Goal: Transaction & Acquisition: Purchase product/service

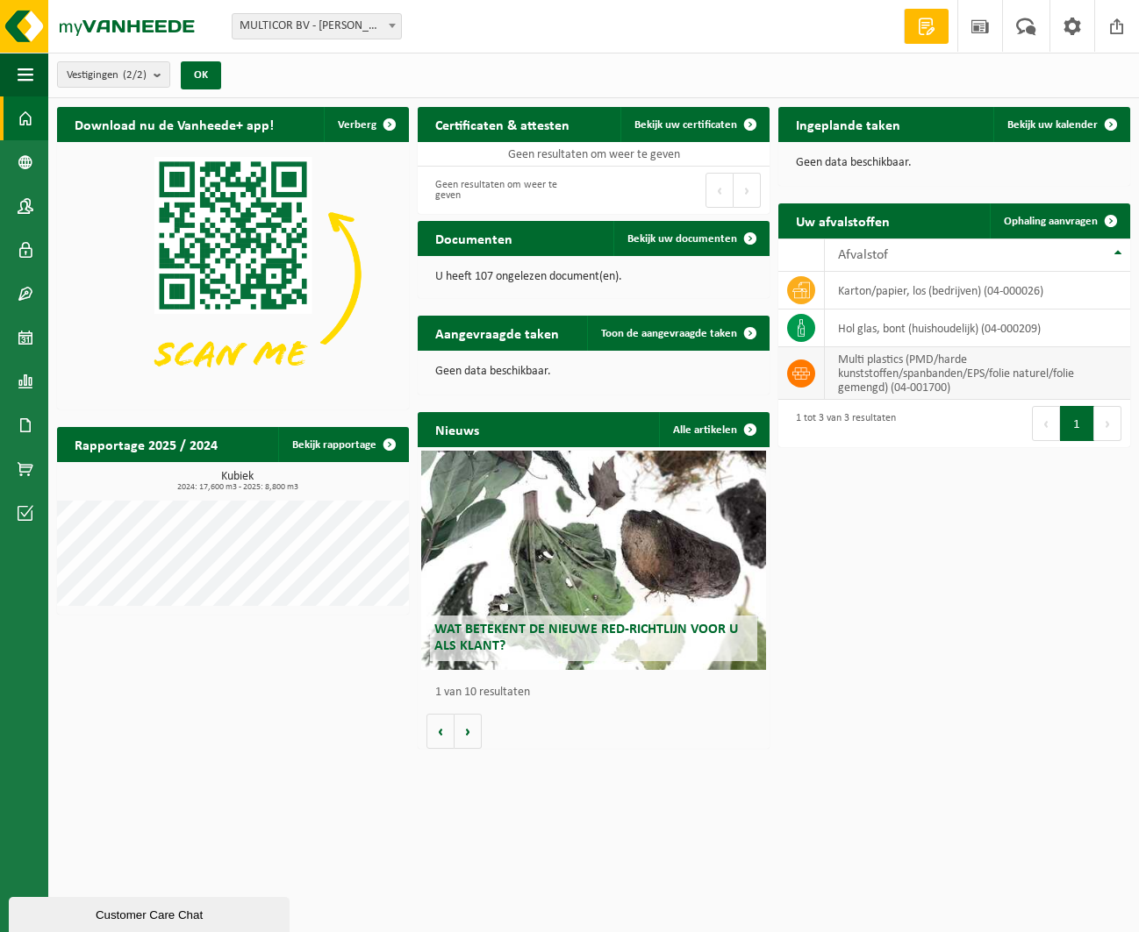
click at [910, 376] on td "multi plastics (PMD/harde kunststoffen/spanbanden/EPS/folie naturel/folie gemen…" at bounding box center [977, 373] width 305 height 53
click at [788, 368] on span at bounding box center [801, 374] width 28 height 28
click at [803, 370] on icon at bounding box center [801, 374] width 18 height 12
click at [22, 462] on span at bounding box center [26, 469] width 16 height 44
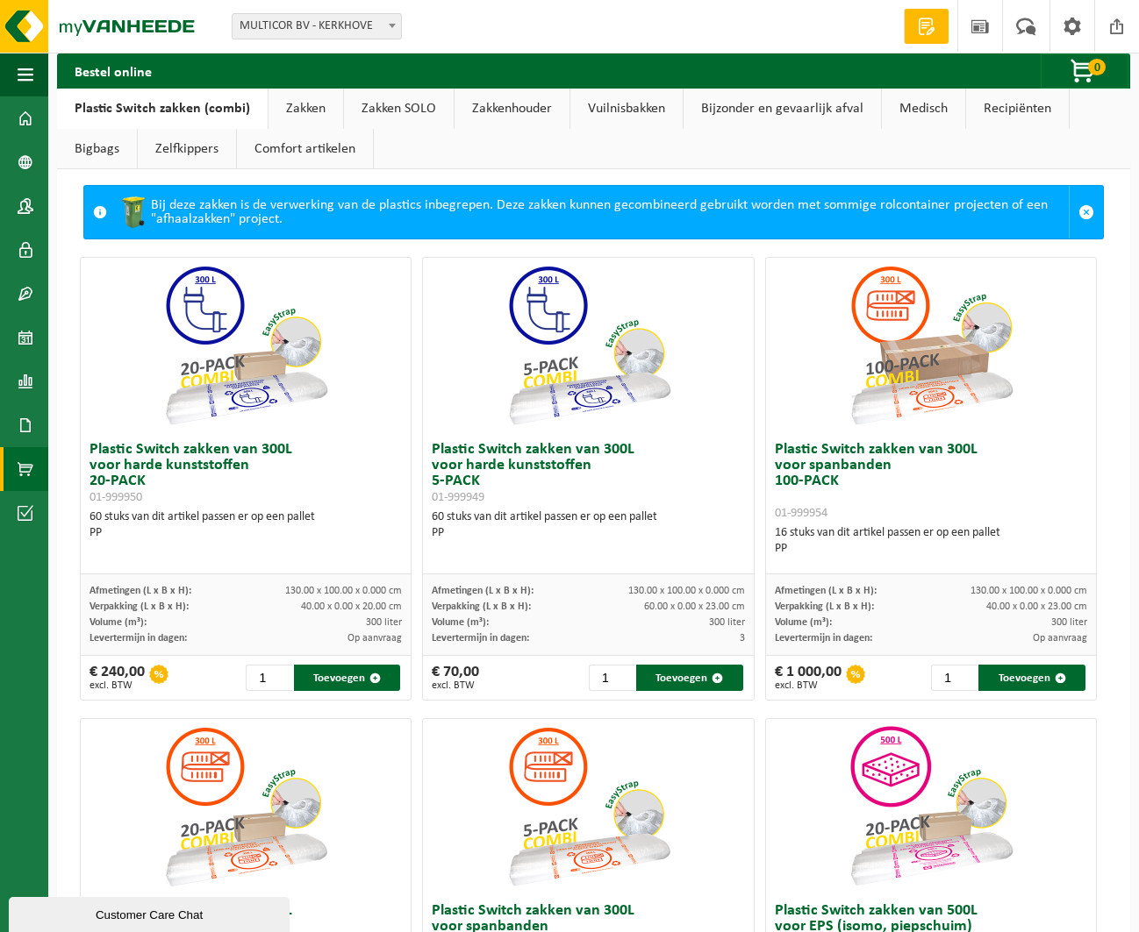
scroll to position [20, 0]
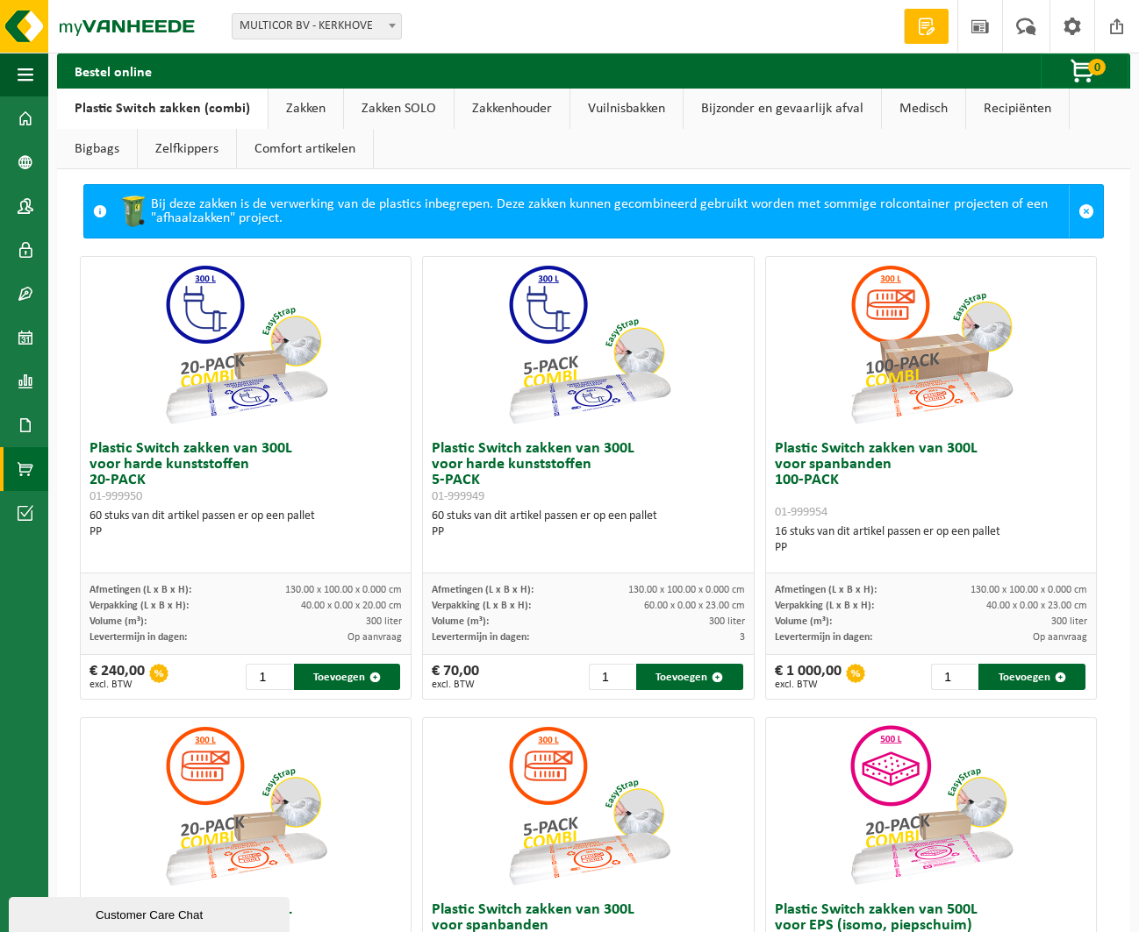
click at [318, 100] on link "Zakken" at bounding box center [305, 109] width 75 height 40
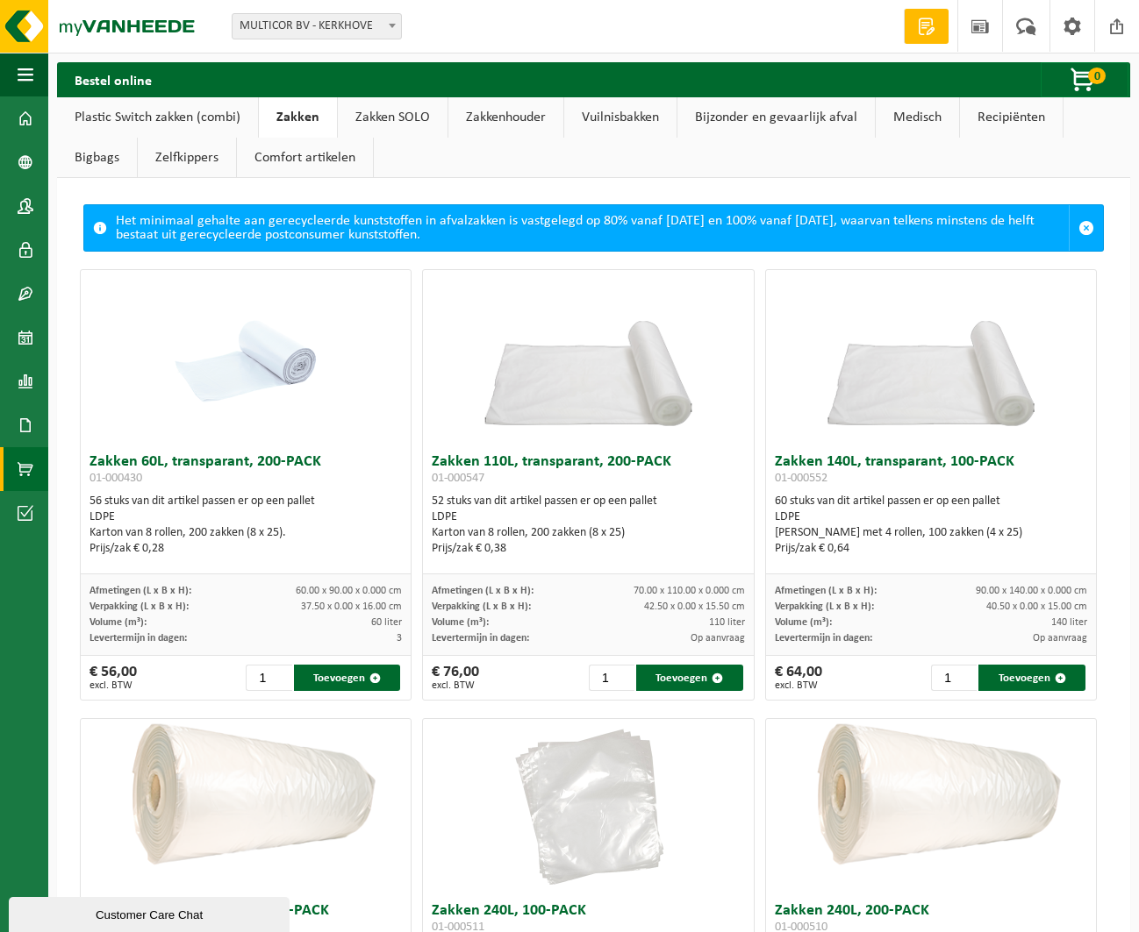
scroll to position [0, 0]
click at [316, 26] on span "MULTICOR BV - KERKHOVE" at bounding box center [316, 26] width 168 height 25
click at [23, 119] on span at bounding box center [26, 118] width 16 height 44
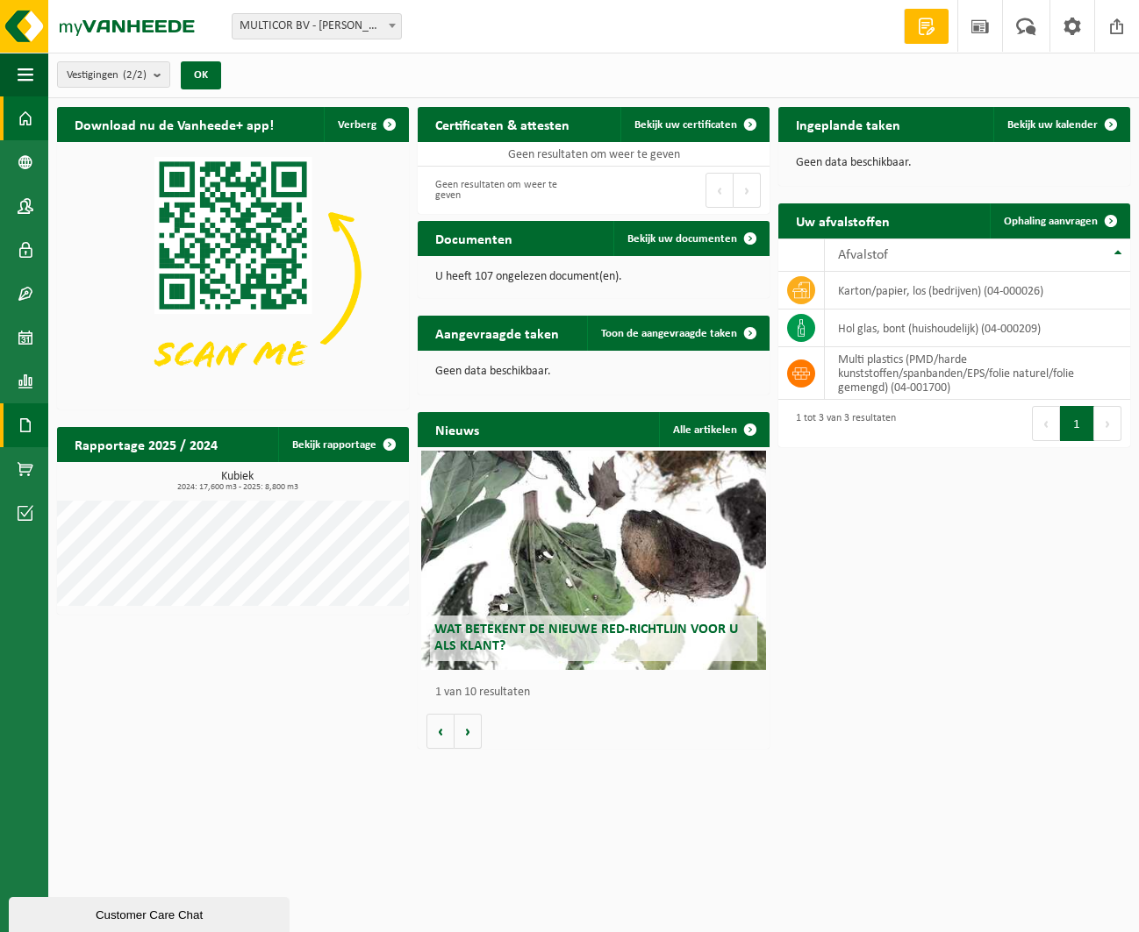
click at [27, 418] on span at bounding box center [26, 425] width 16 height 44
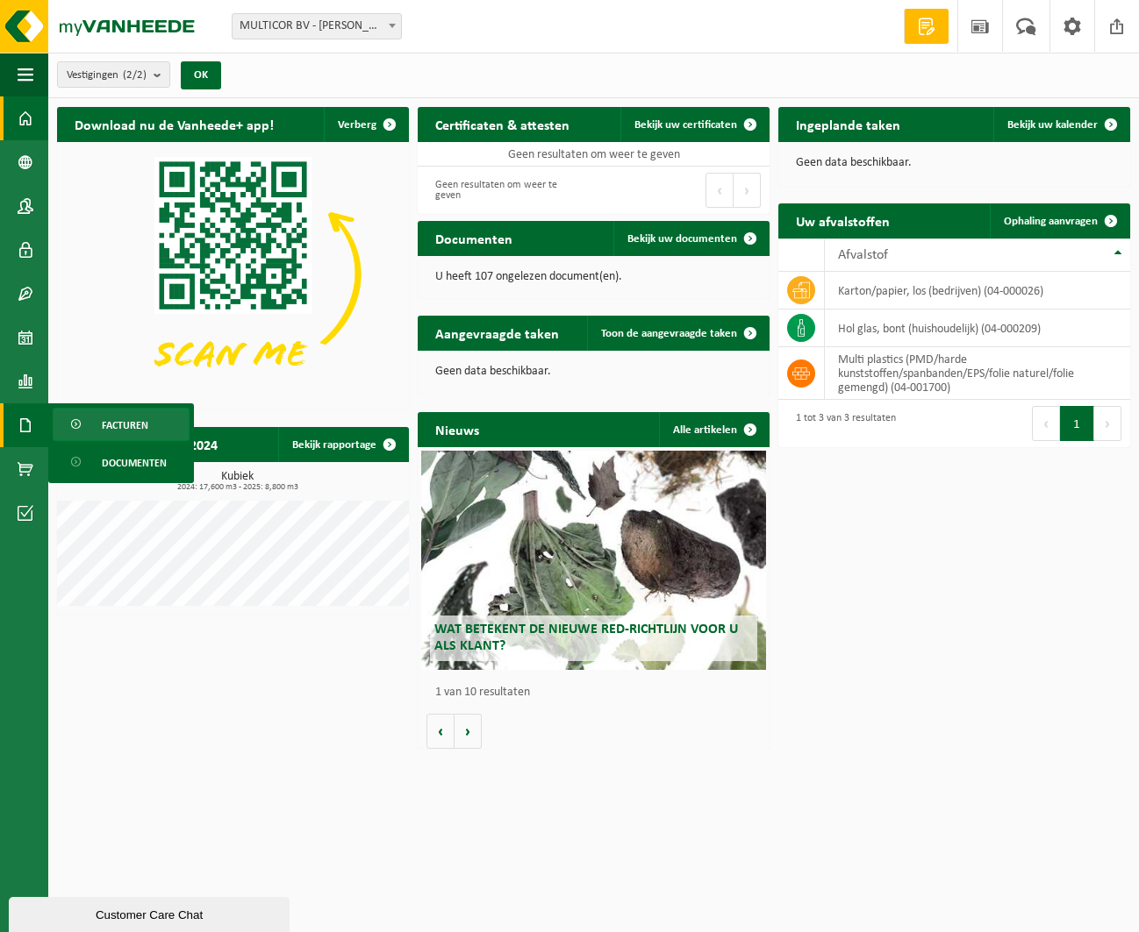
click at [136, 419] on span "Facturen" at bounding box center [125, 425] width 46 height 33
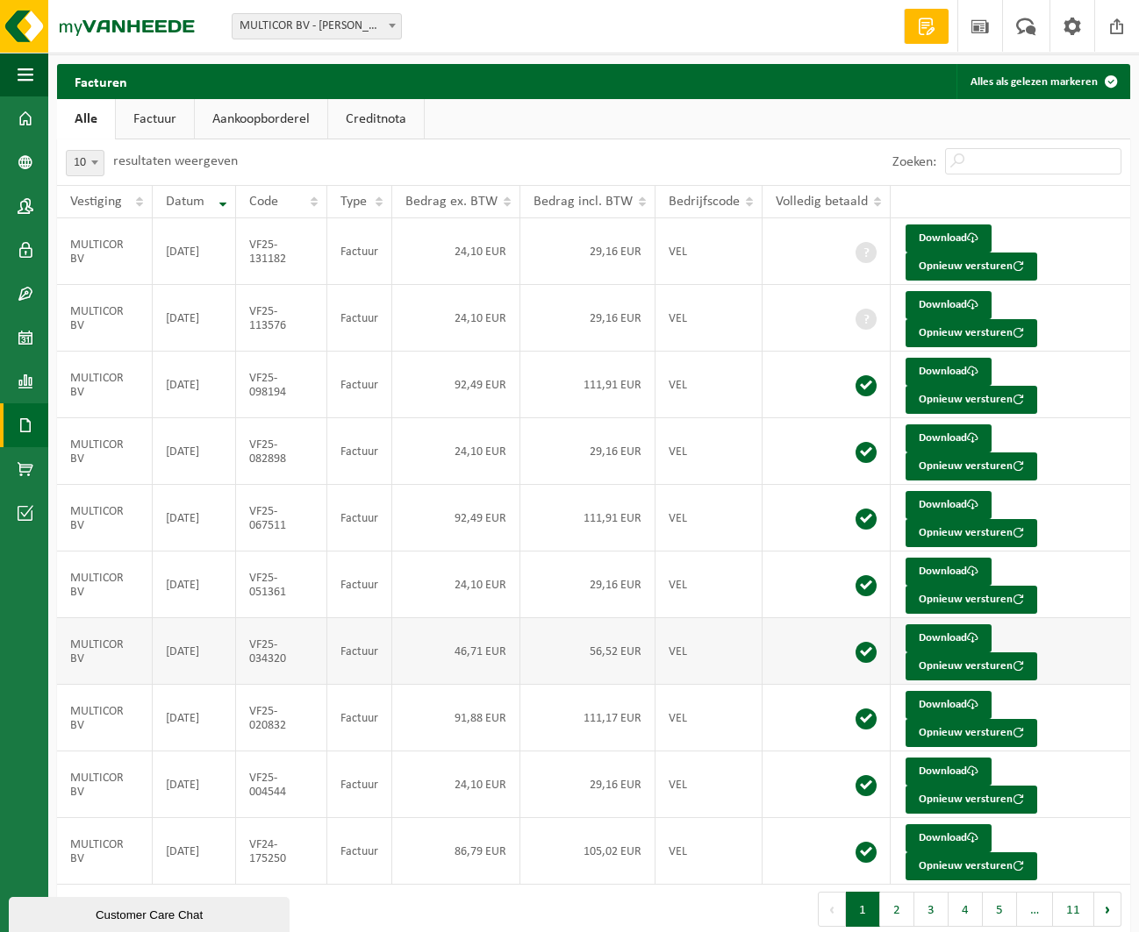
scroll to position [42, 0]
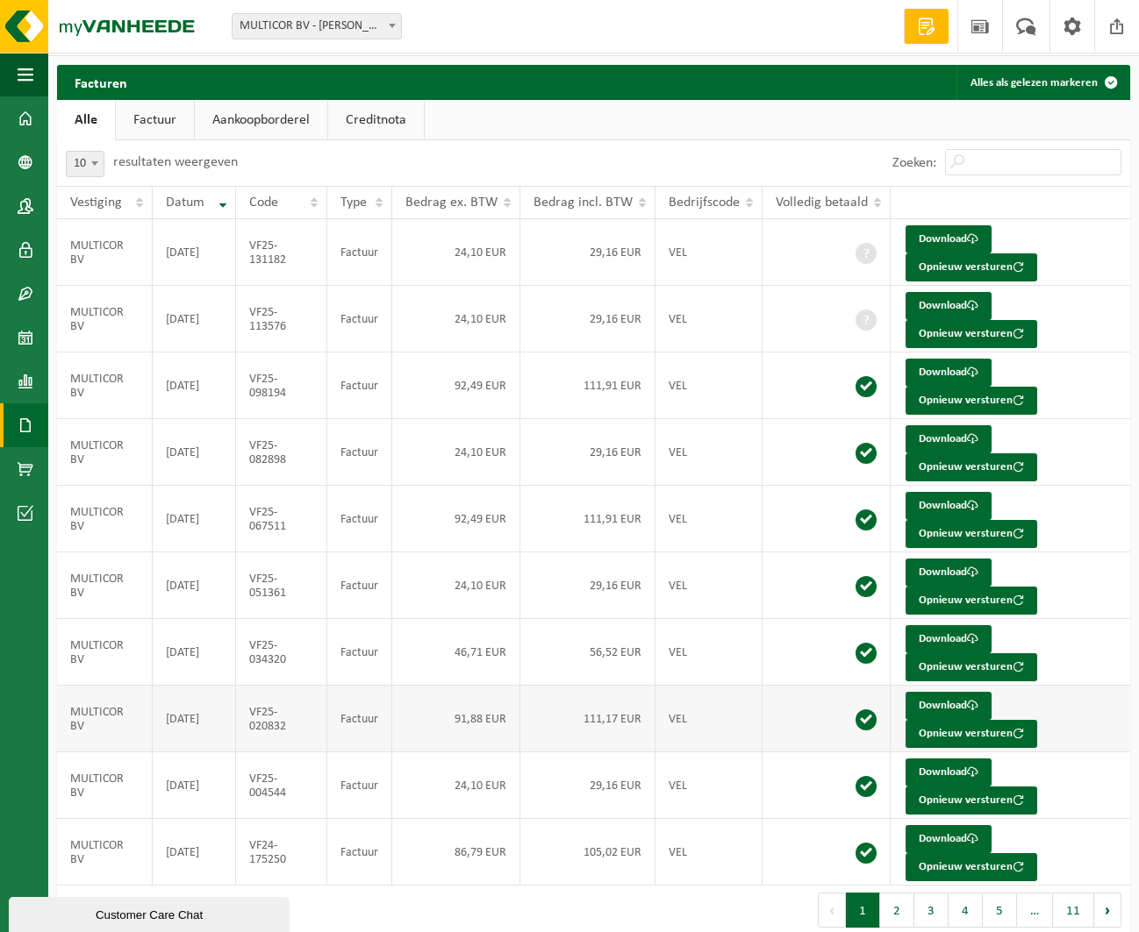
click at [189, 695] on td "2025-02-28" at bounding box center [194, 719] width 83 height 67
click at [953, 692] on link "Download" at bounding box center [948, 706] width 86 height 28
click at [252, 118] on link "Aankoopborderel" at bounding box center [261, 120] width 132 height 40
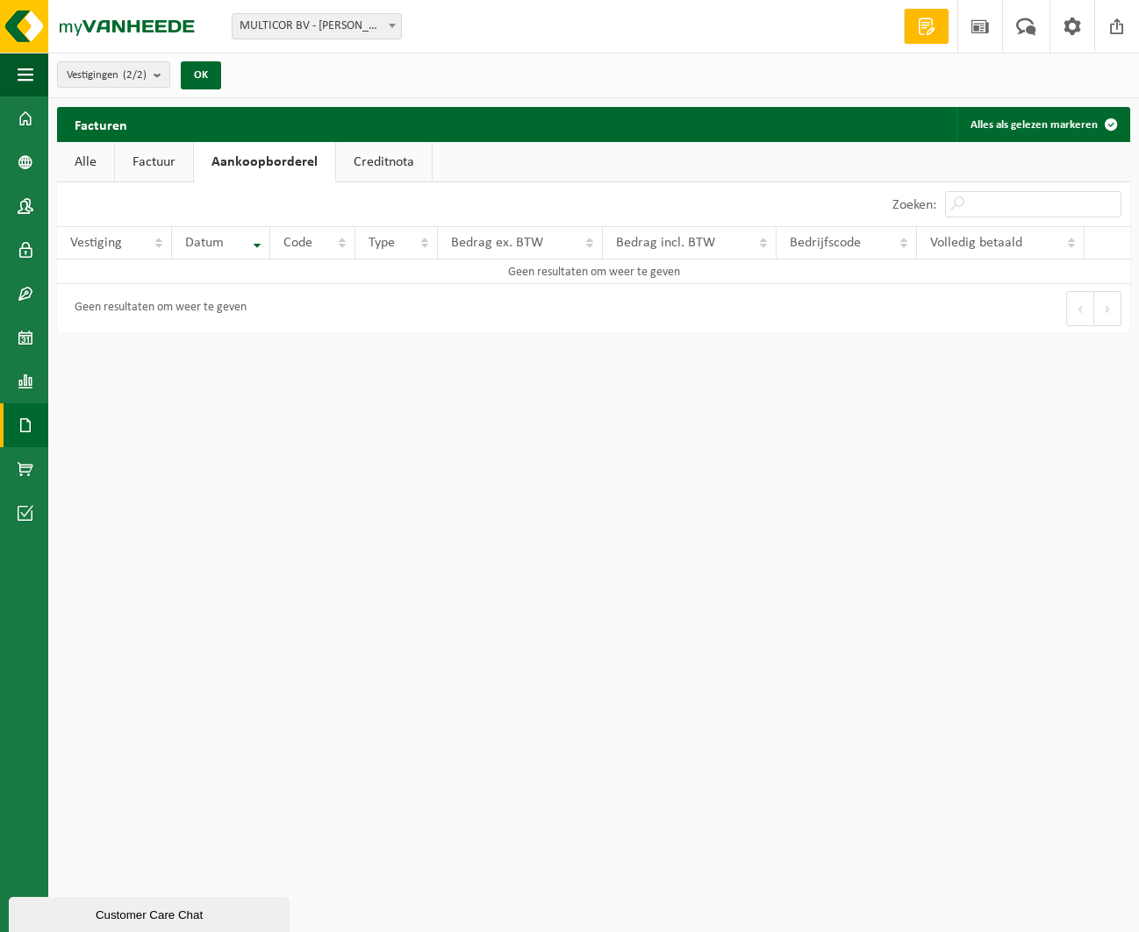
click at [147, 161] on link "Factuur" at bounding box center [154, 162] width 78 height 40
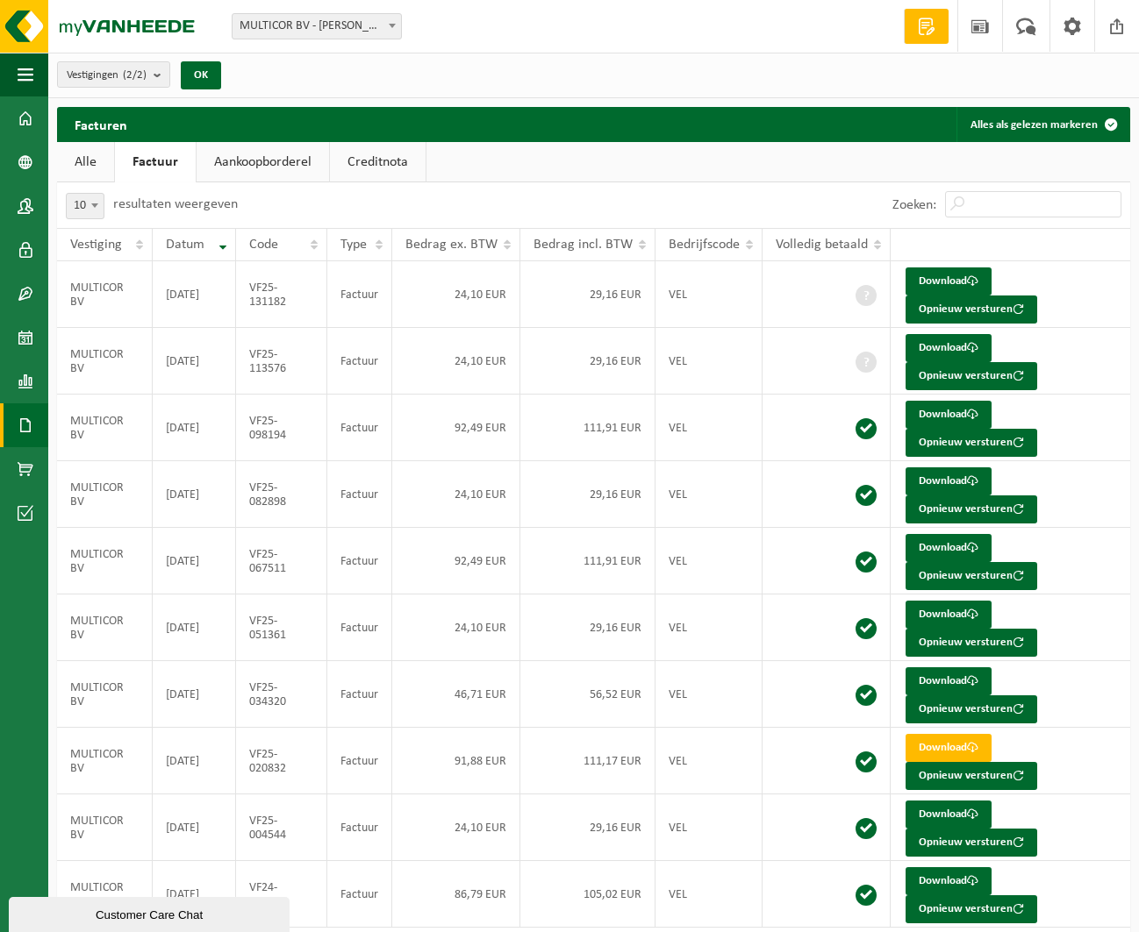
click at [92, 161] on link "Alle" at bounding box center [85, 162] width 57 height 40
click at [165, 160] on link "Factuur" at bounding box center [155, 162] width 78 height 40
click at [30, 385] on span at bounding box center [26, 382] width 16 height 44
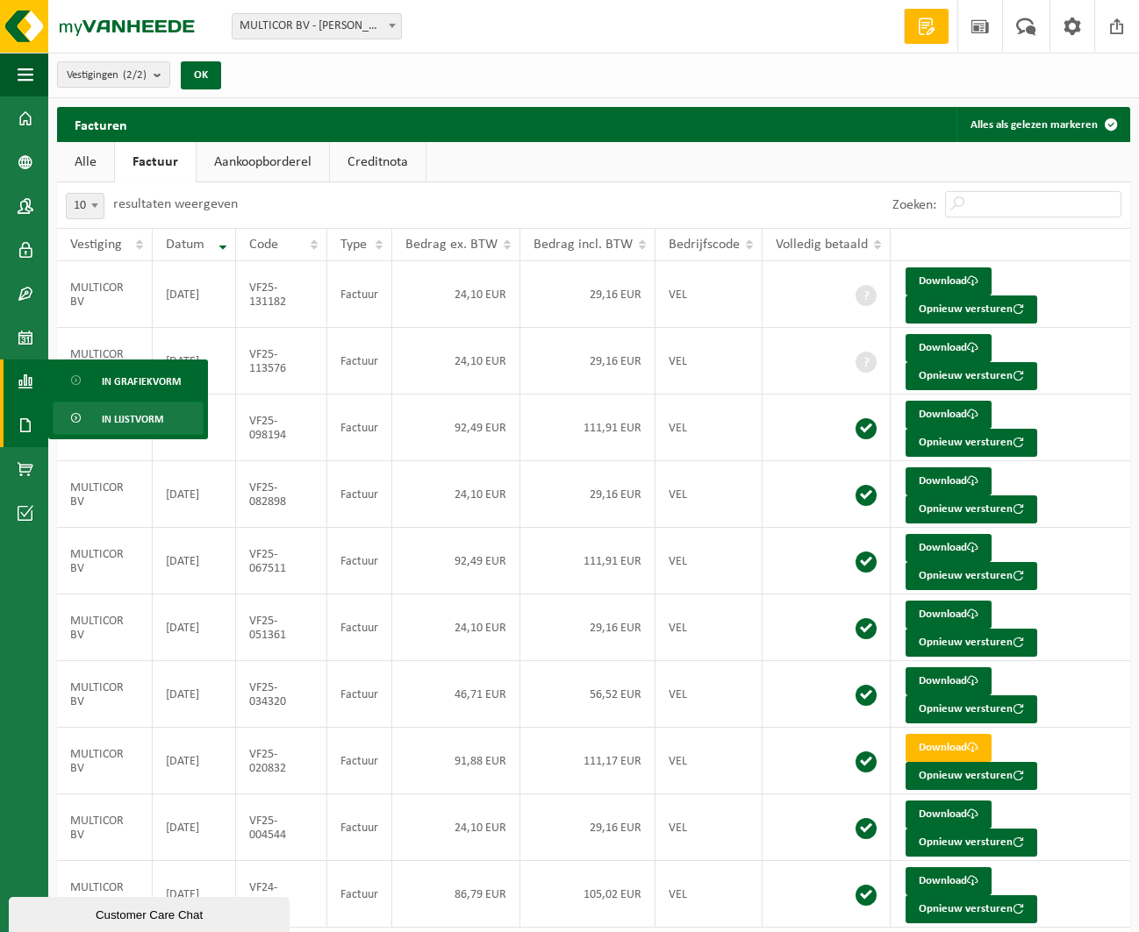
click at [116, 420] on span "In lijstvorm" at bounding box center [132, 419] width 61 height 33
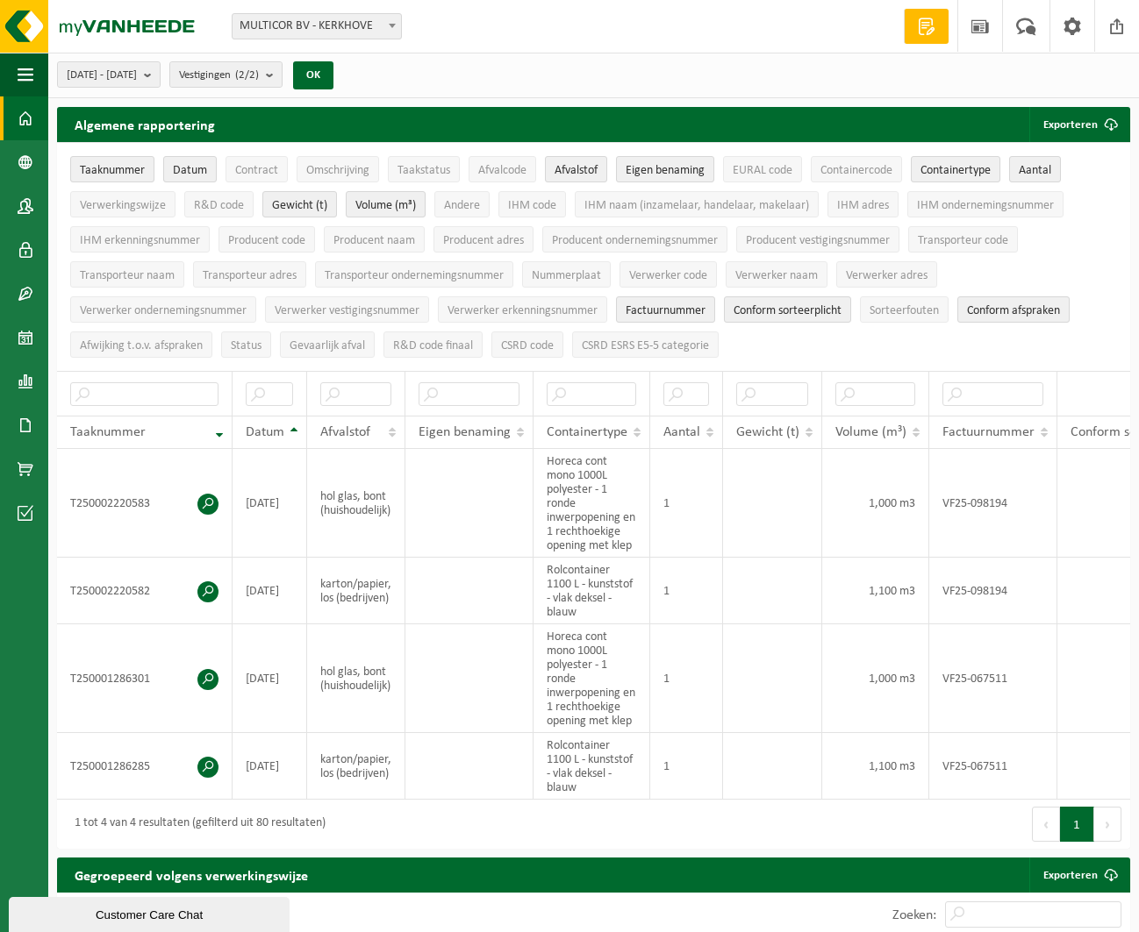
click at [35, 124] on link "Dashboard" at bounding box center [24, 118] width 48 height 44
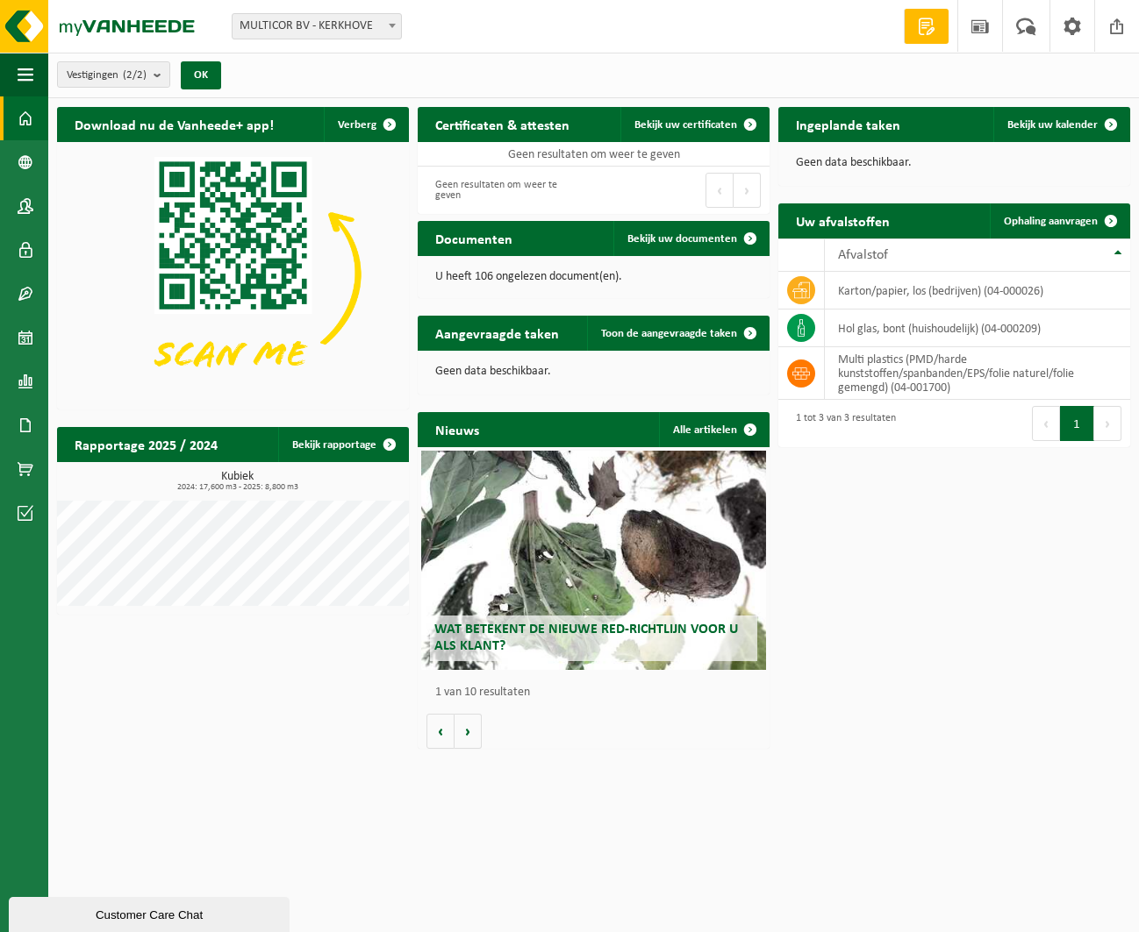
click at [1101, 418] on button "Volgende" at bounding box center [1107, 423] width 27 height 35
drag, startPoint x: 1110, startPoint y: 419, endPoint x: 1096, endPoint y: 419, distance: 14.9
click at [1110, 419] on button "Volgende" at bounding box center [1107, 423] width 27 height 35
click at [1045, 419] on button "Vorige" at bounding box center [1046, 423] width 28 height 35
click at [1070, 419] on button "1" at bounding box center [1077, 423] width 34 height 35
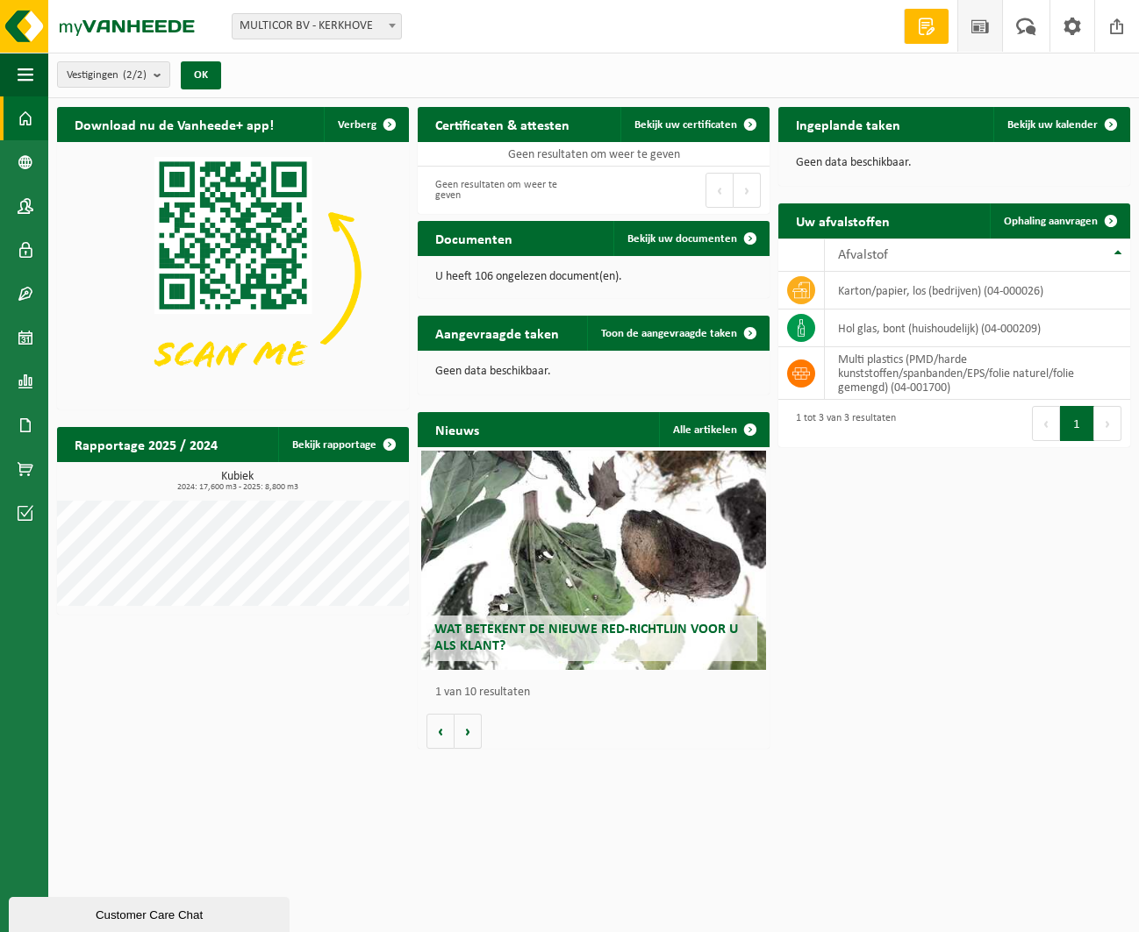
click at [981, 22] on span at bounding box center [980, 26] width 26 height 52
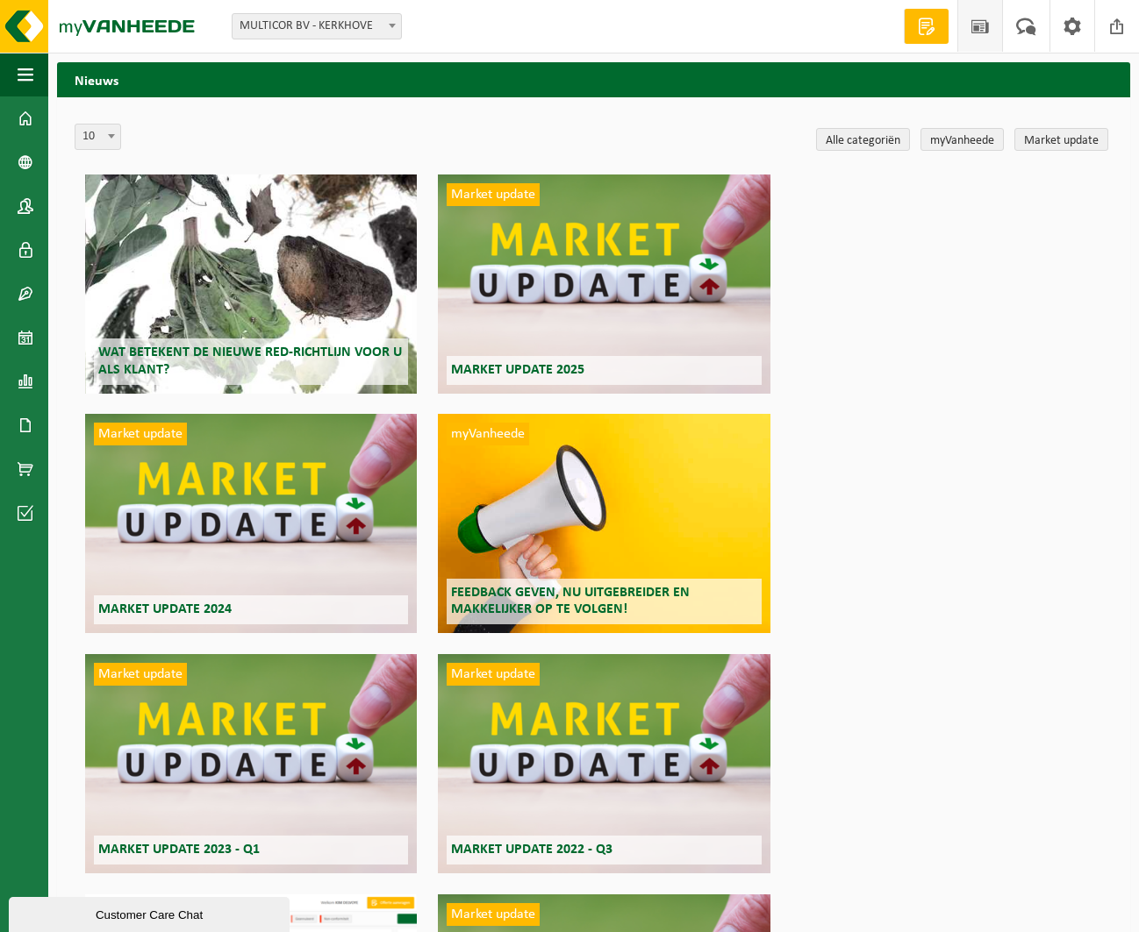
click at [928, 25] on span at bounding box center [926, 27] width 26 height 18
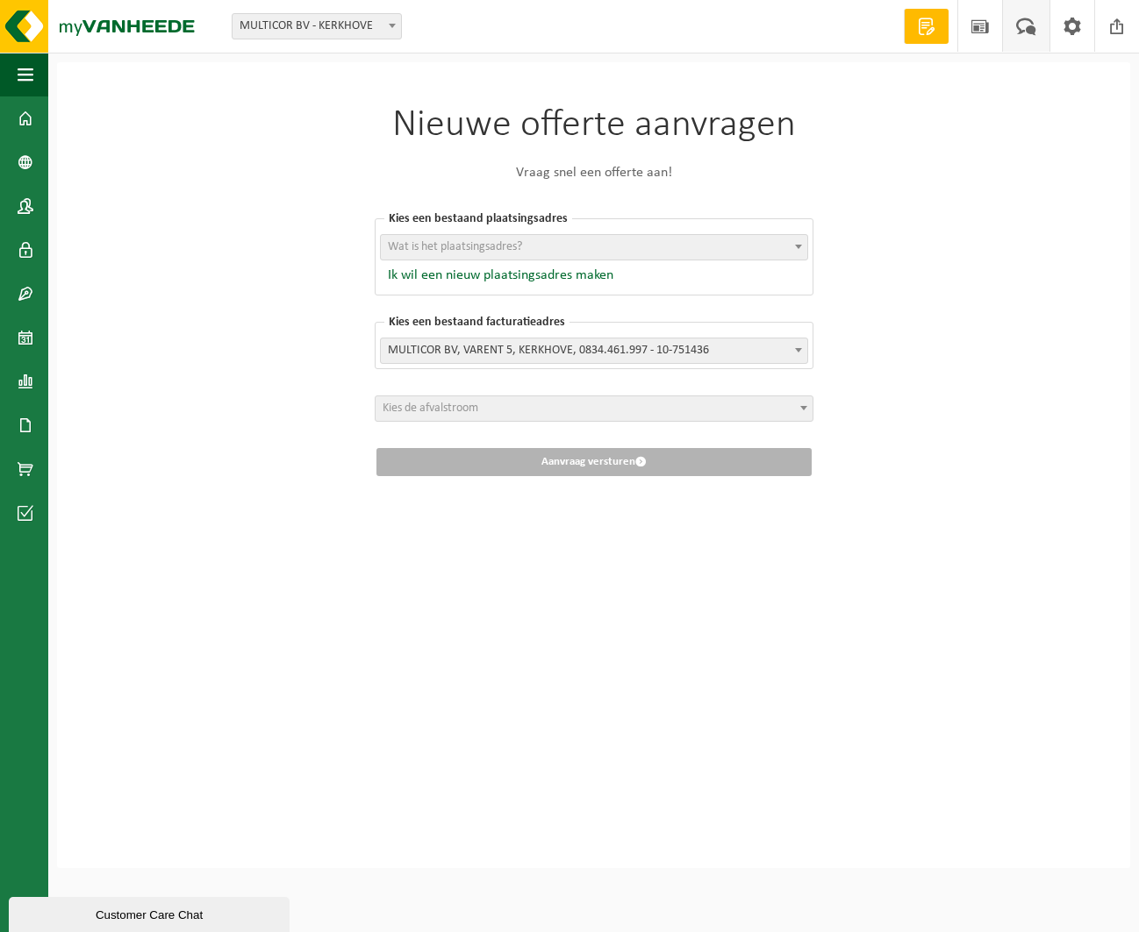
click at [1040, 27] on link "Uw feedback" at bounding box center [1025, 26] width 47 height 52
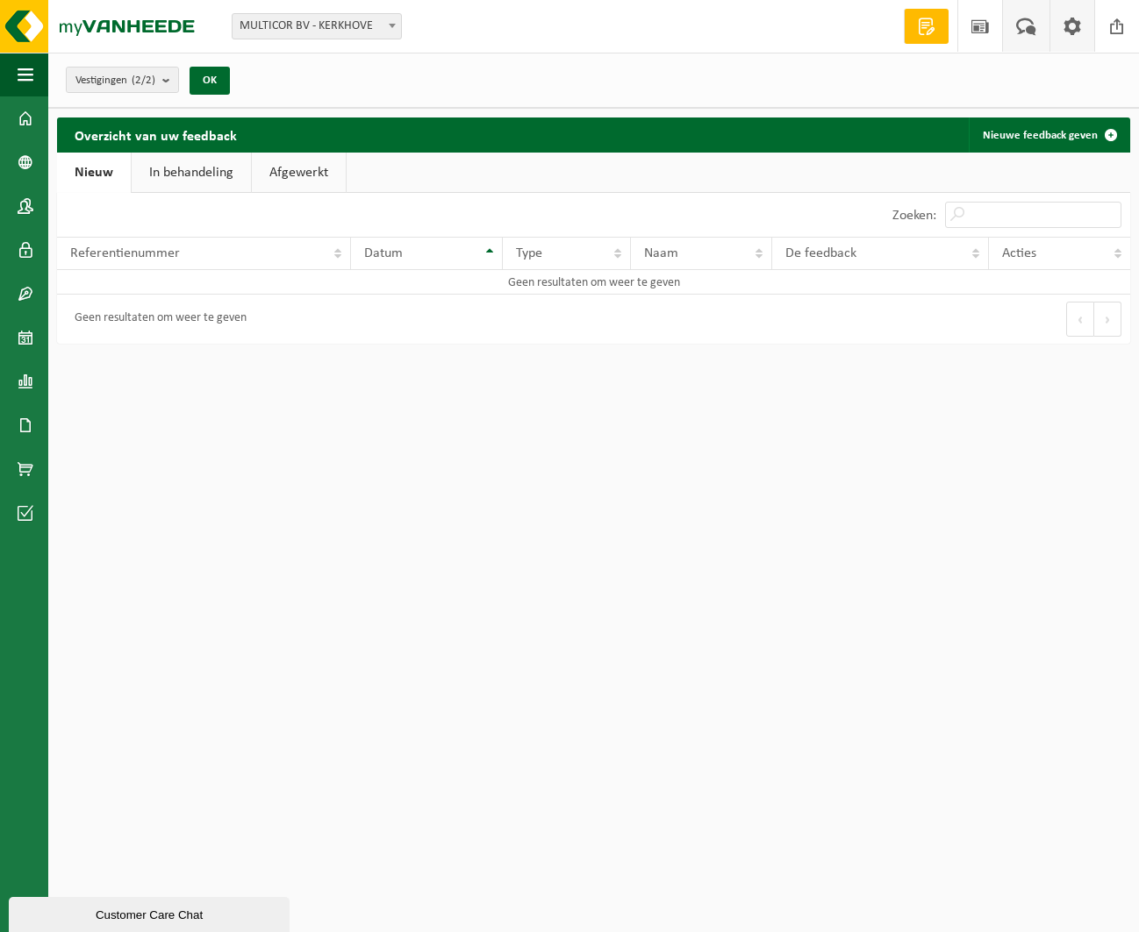
click at [1074, 26] on span at bounding box center [1072, 26] width 26 height 52
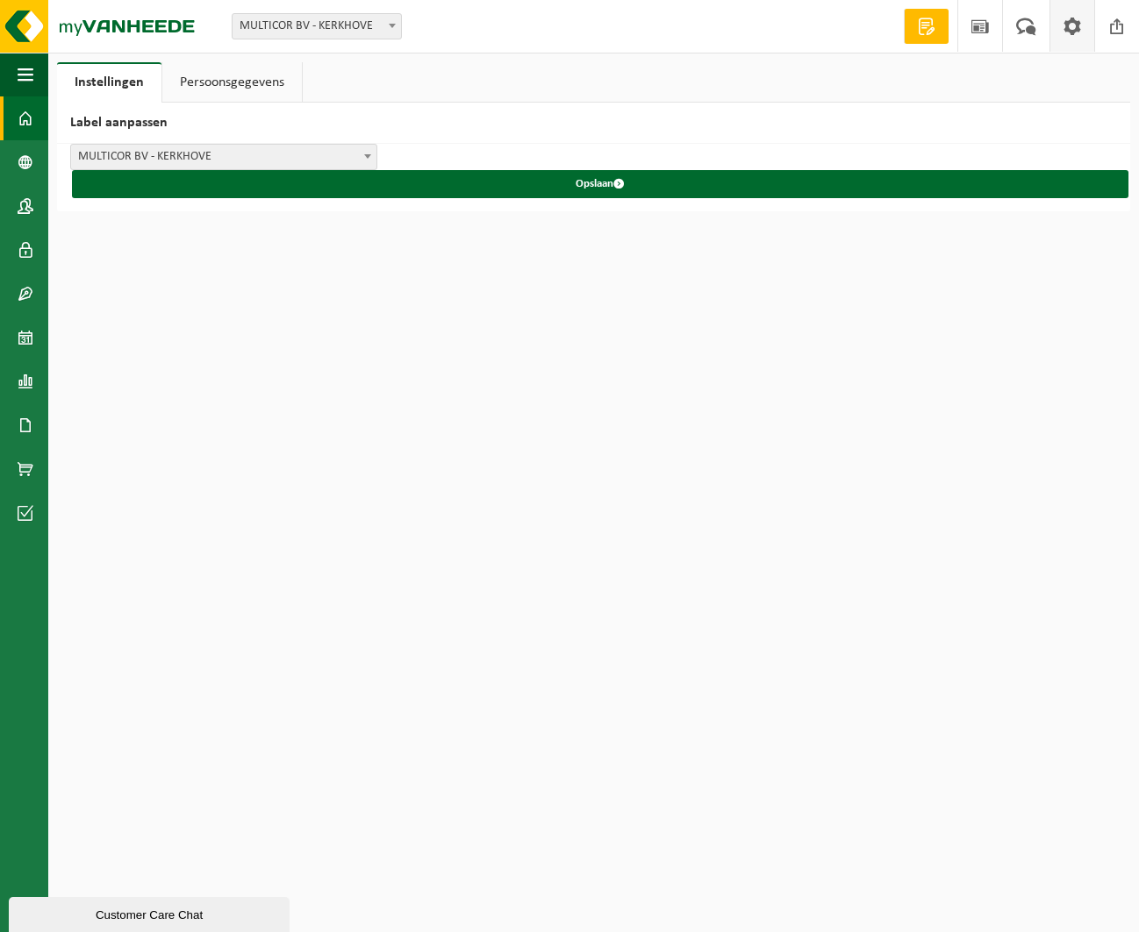
click at [32, 130] on span at bounding box center [26, 118] width 16 height 44
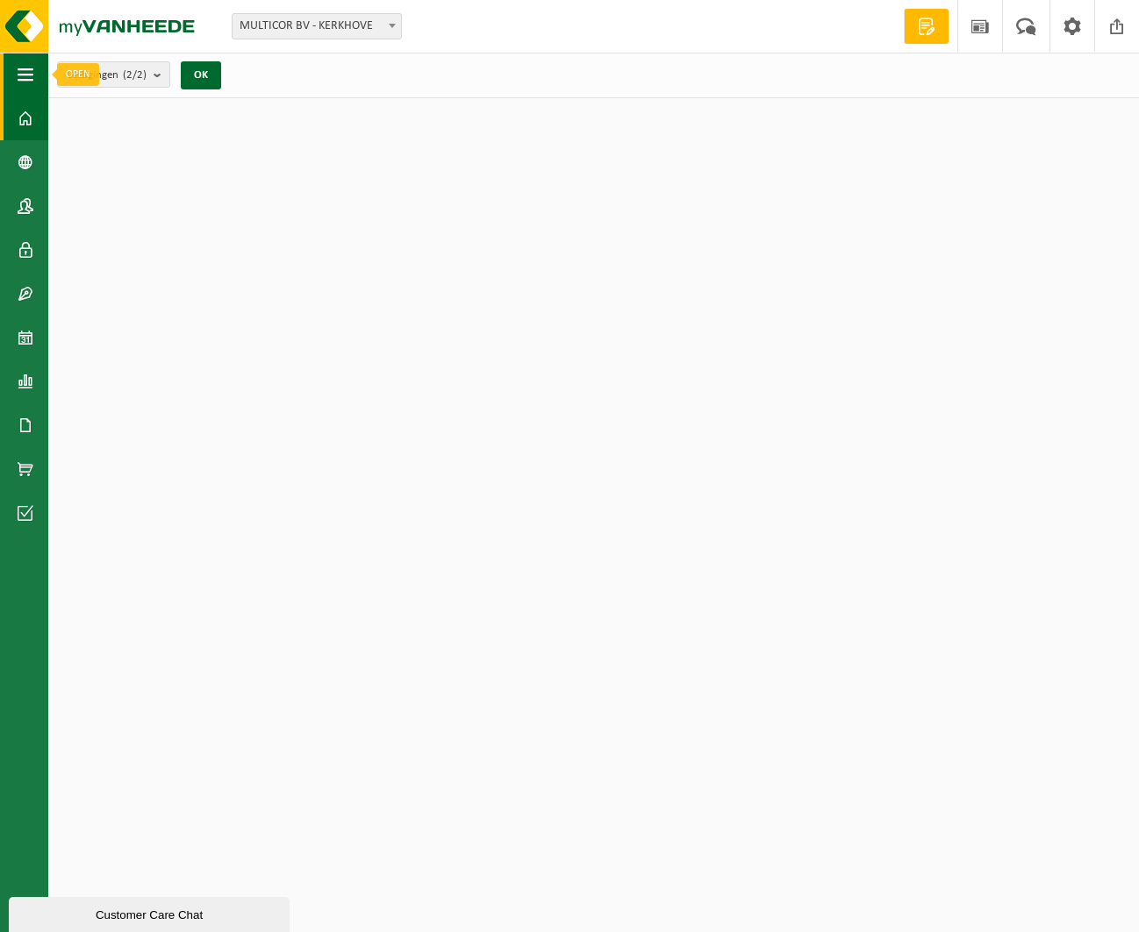
click at [26, 72] on span "button" at bounding box center [26, 75] width 16 height 44
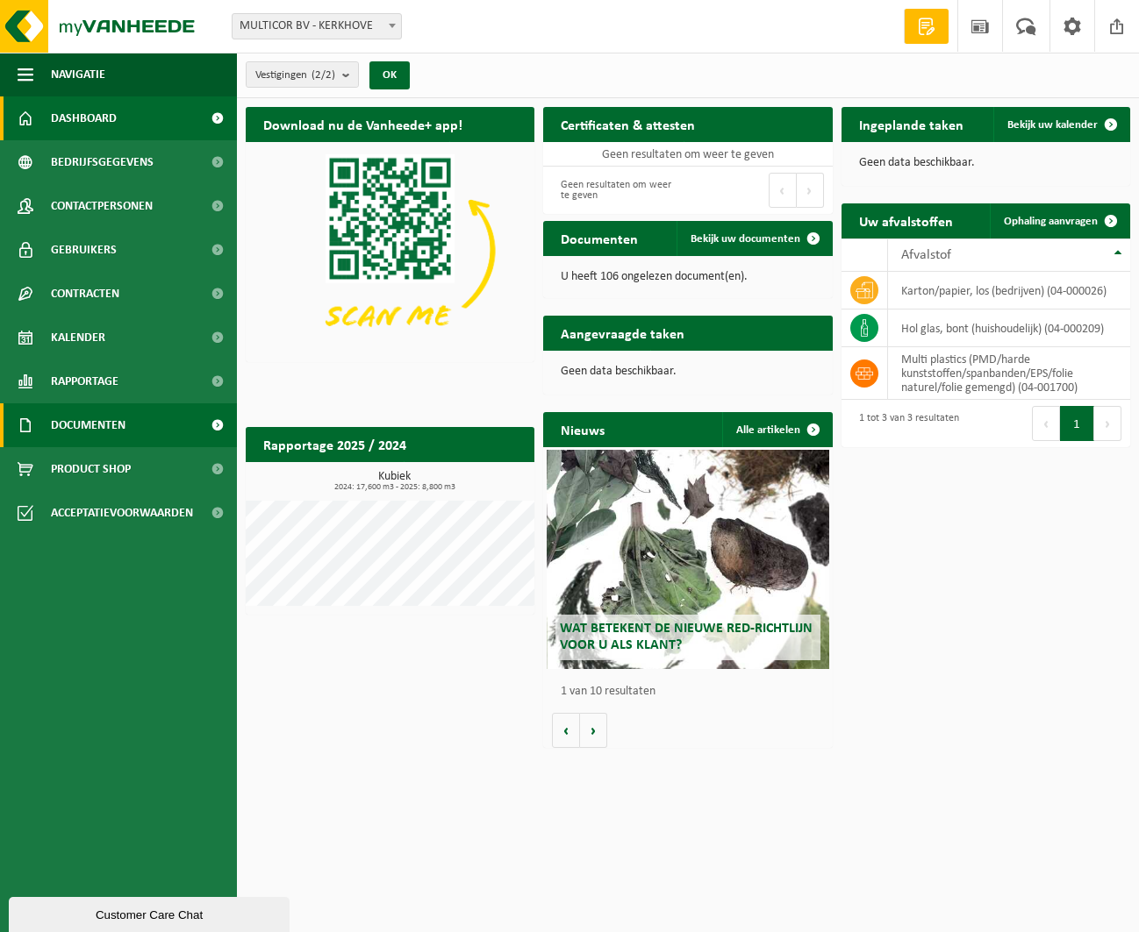
click at [61, 424] on span "Documenten" at bounding box center [88, 425] width 75 height 44
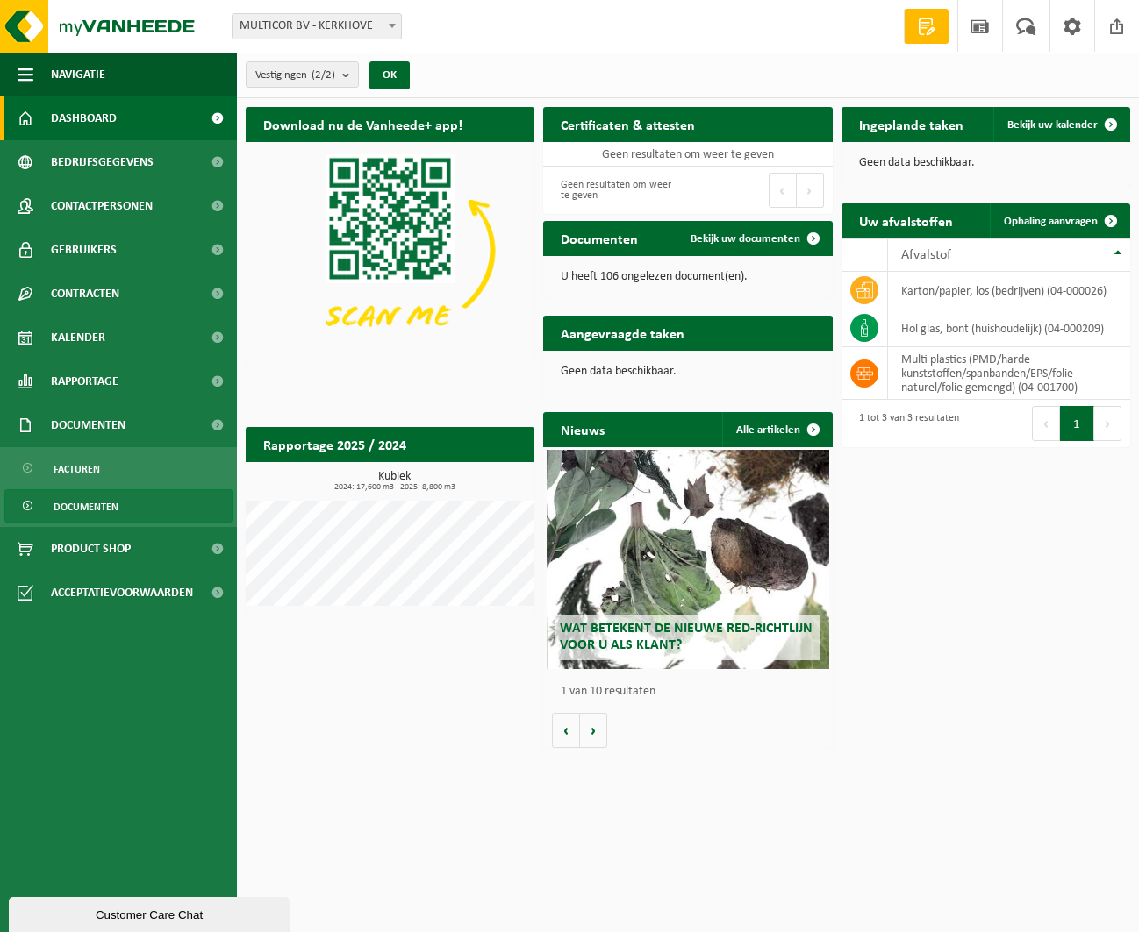
click at [71, 504] on span "Documenten" at bounding box center [86, 506] width 65 height 33
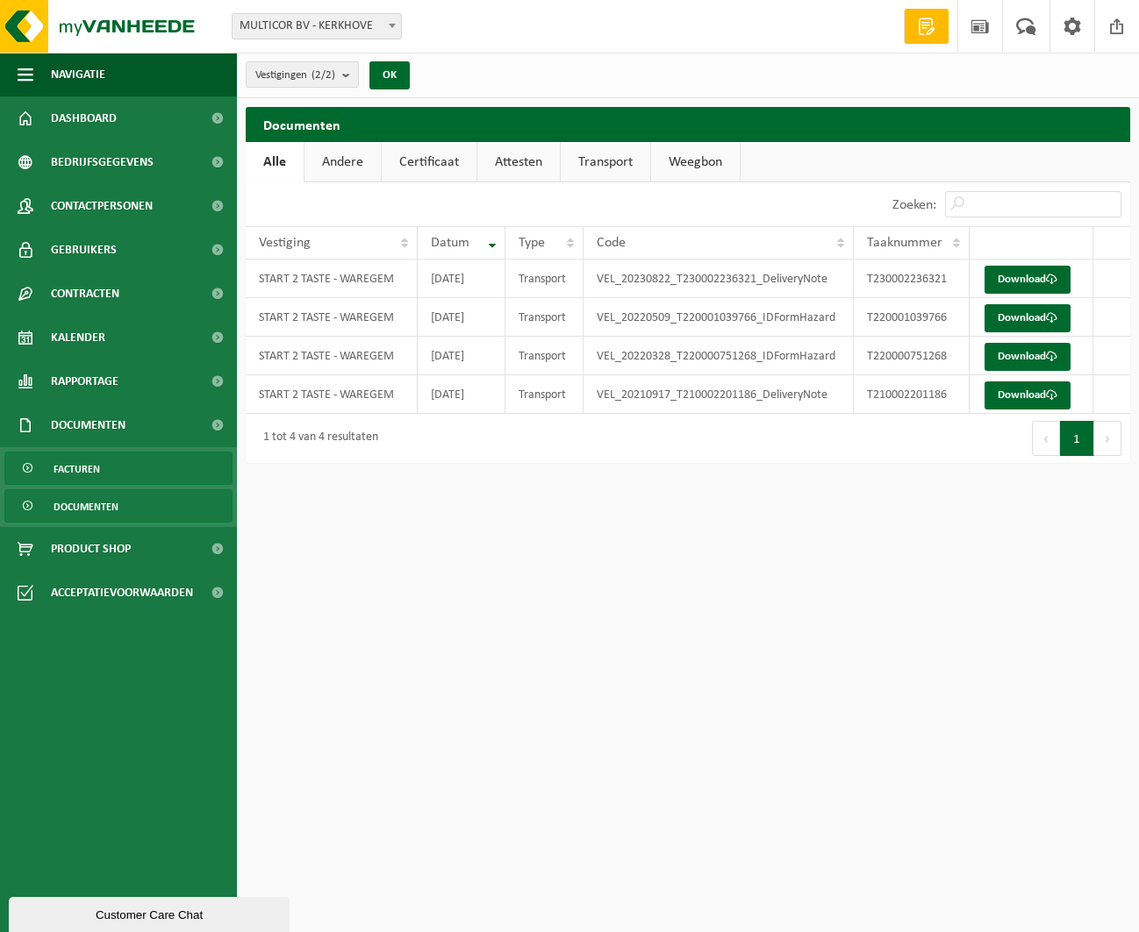
click at [80, 471] on span "Facturen" at bounding box center [77, 469] width 46 height 33
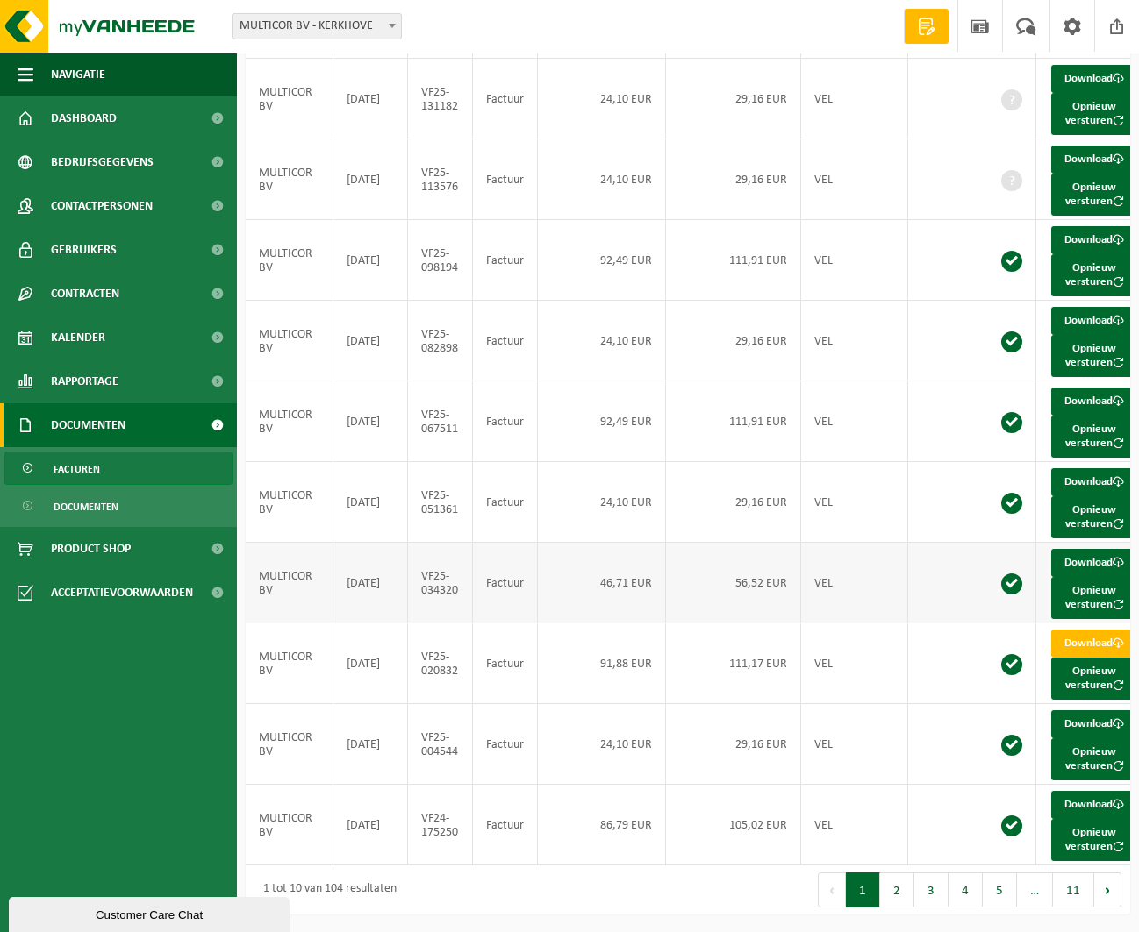
scroll to position [0, 3]
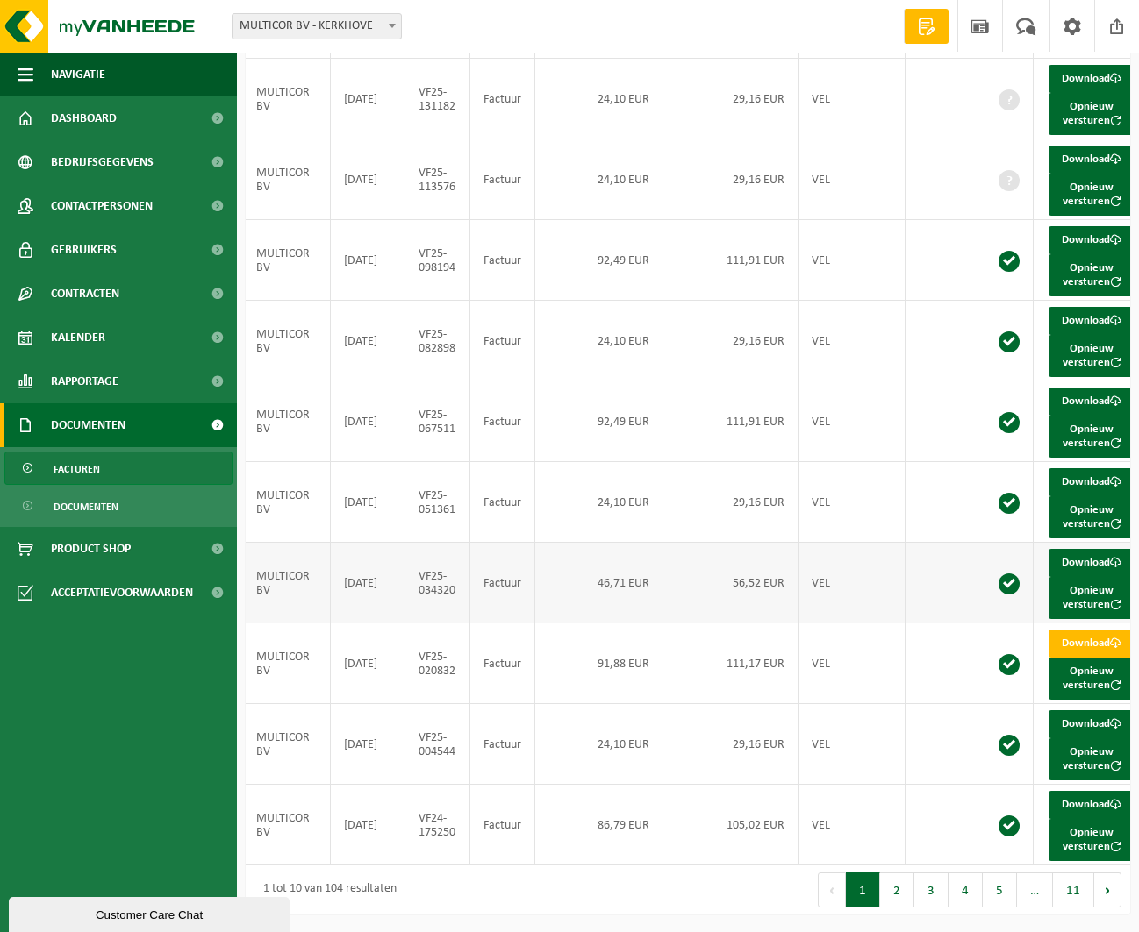
click at [353, 590] on td "2025-03-31" at bounding box center [368, 583] width 75 height 81
click at [909, 890] on button "2" at bounding box center [897, 890] width 34 height 35
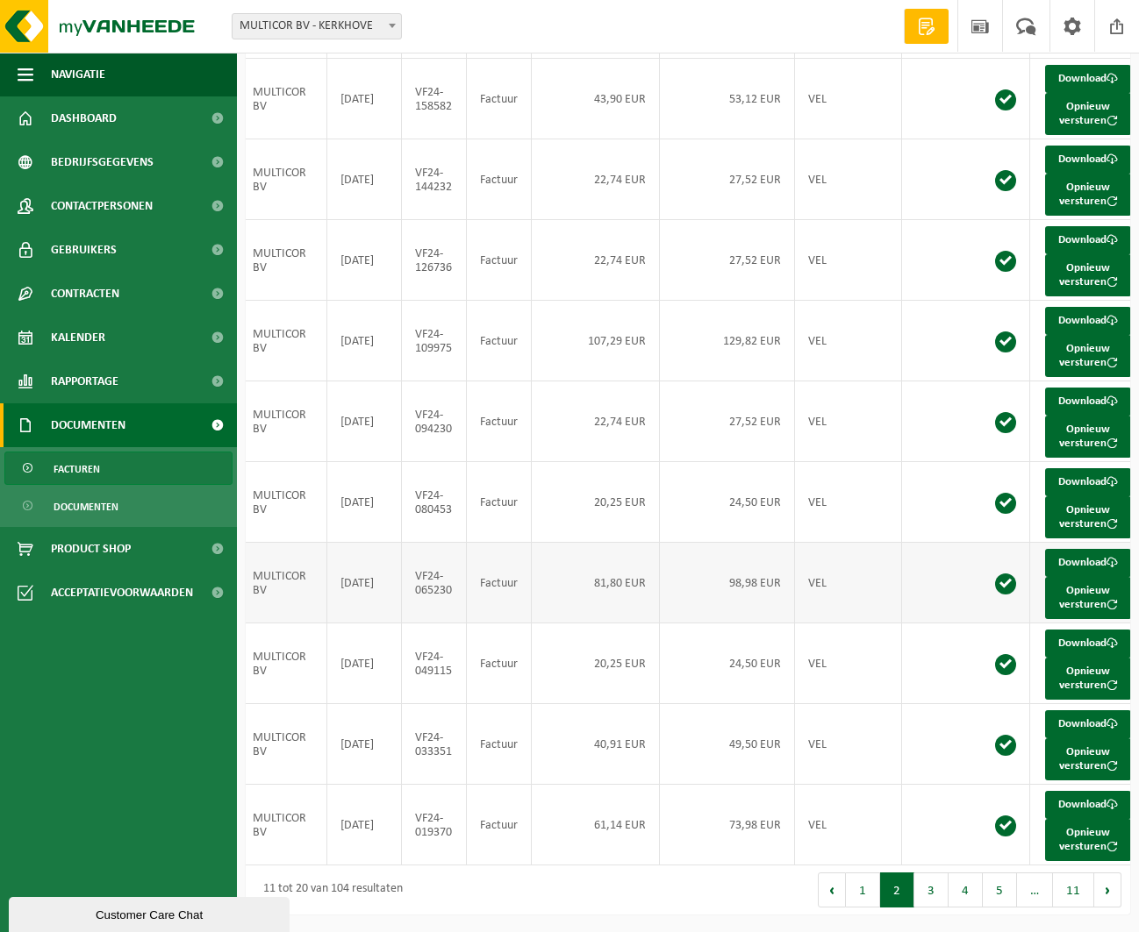
scroll to position [216, 0]
click at [1080, 335] on link "Download" at bounding box center [1088, 321] width 86 height 28
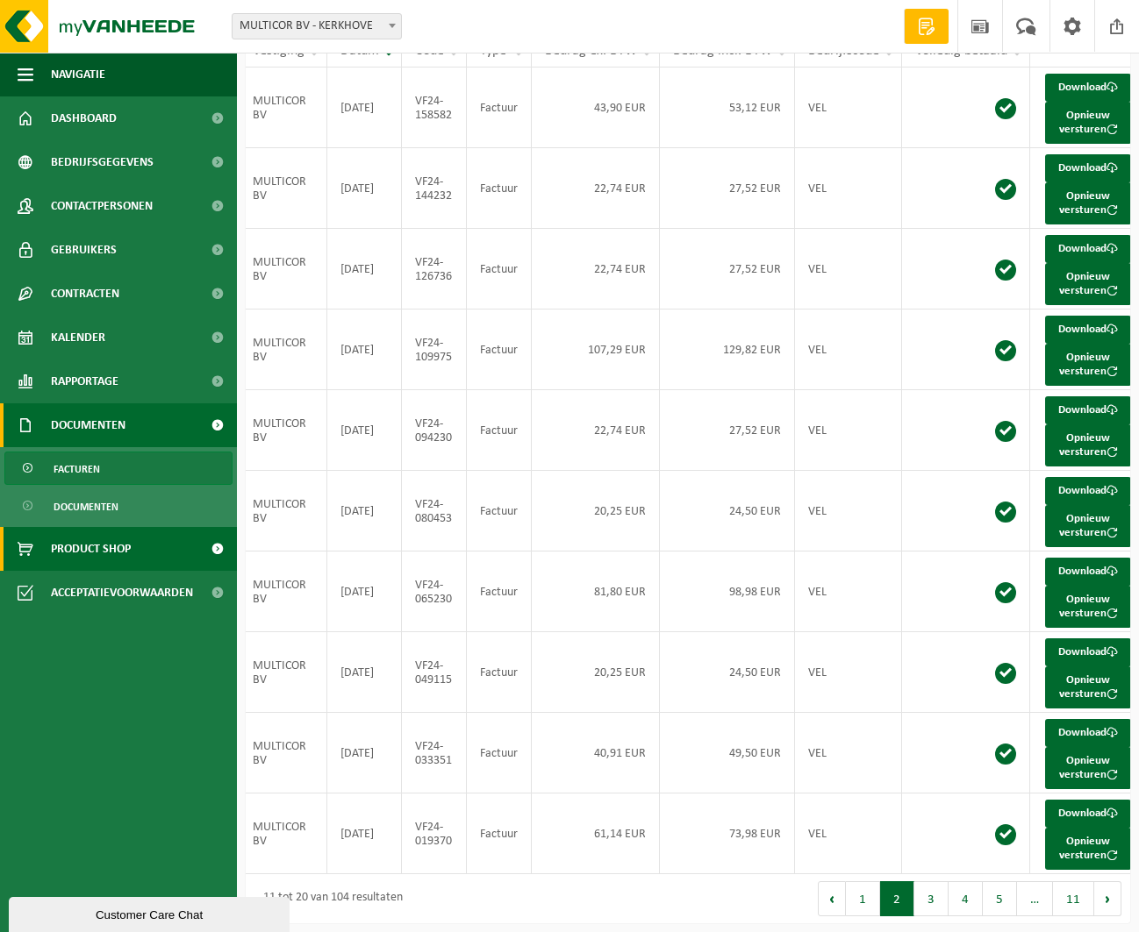
scroll to position [193, 0]
click at [80, 558] on span "Product Shop" at bounding box center [91, 549] width 80 height 44
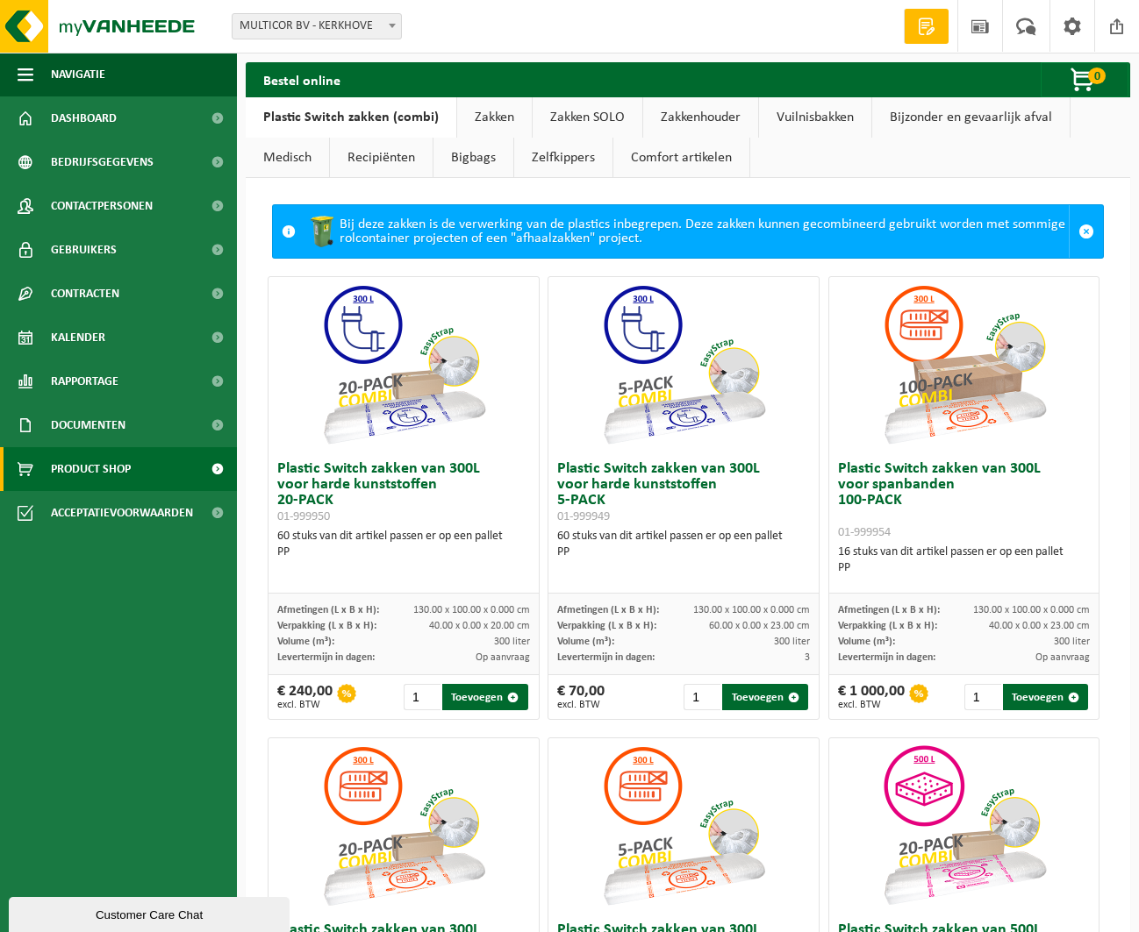
click at [502, 120] on link "Zakken" at bounding box center [494, 117] width 75 height 40
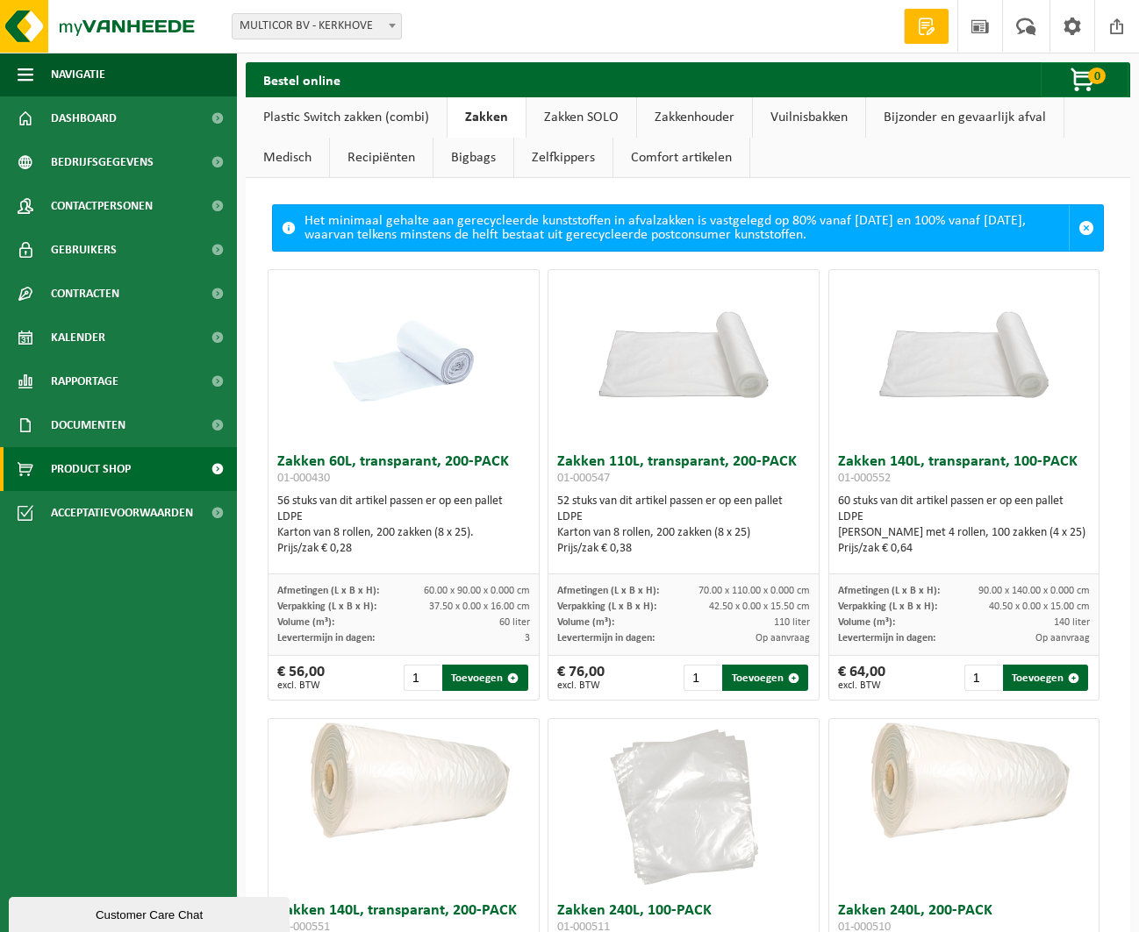
click at [333, 119] on link "Plastic Switch zakken (combi)" at bounding box center [346, 117] width 201 height 40
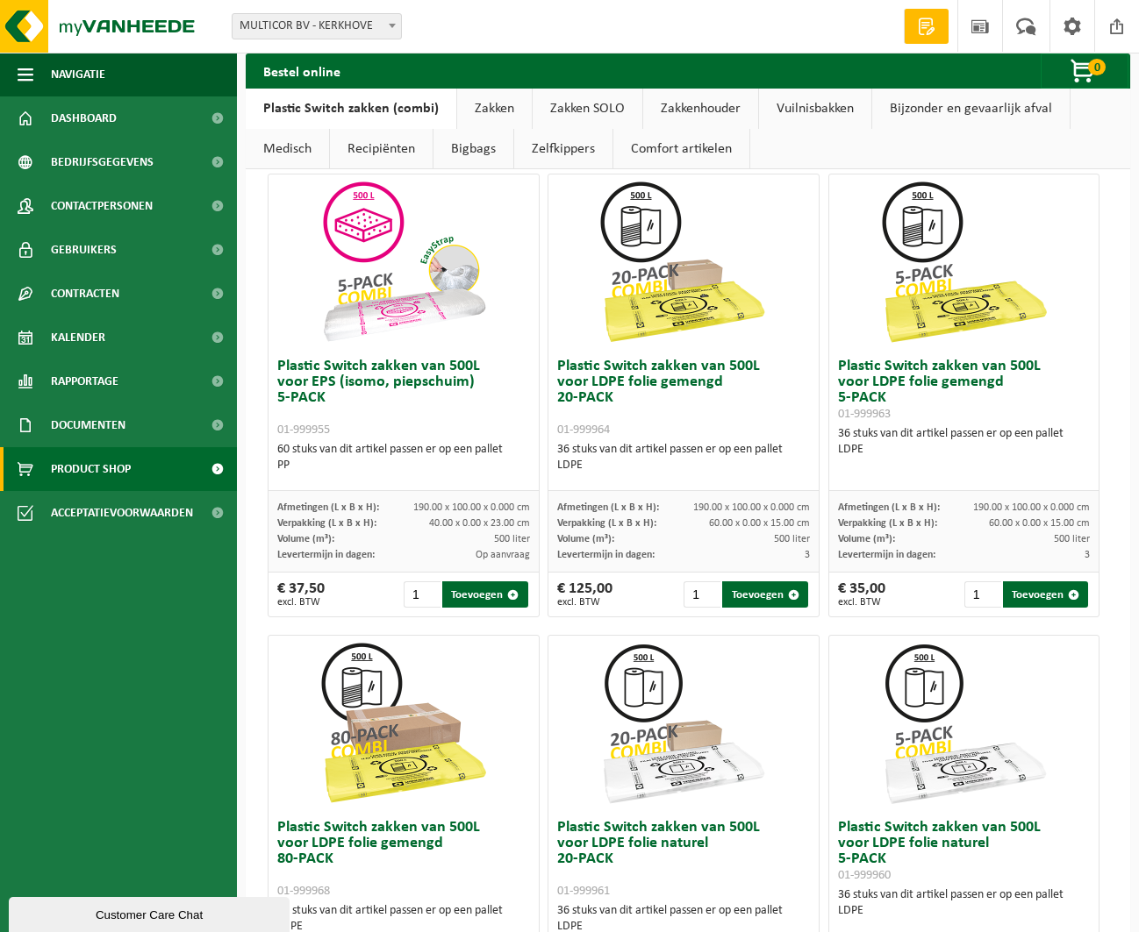
scroll to position [1028, 0]
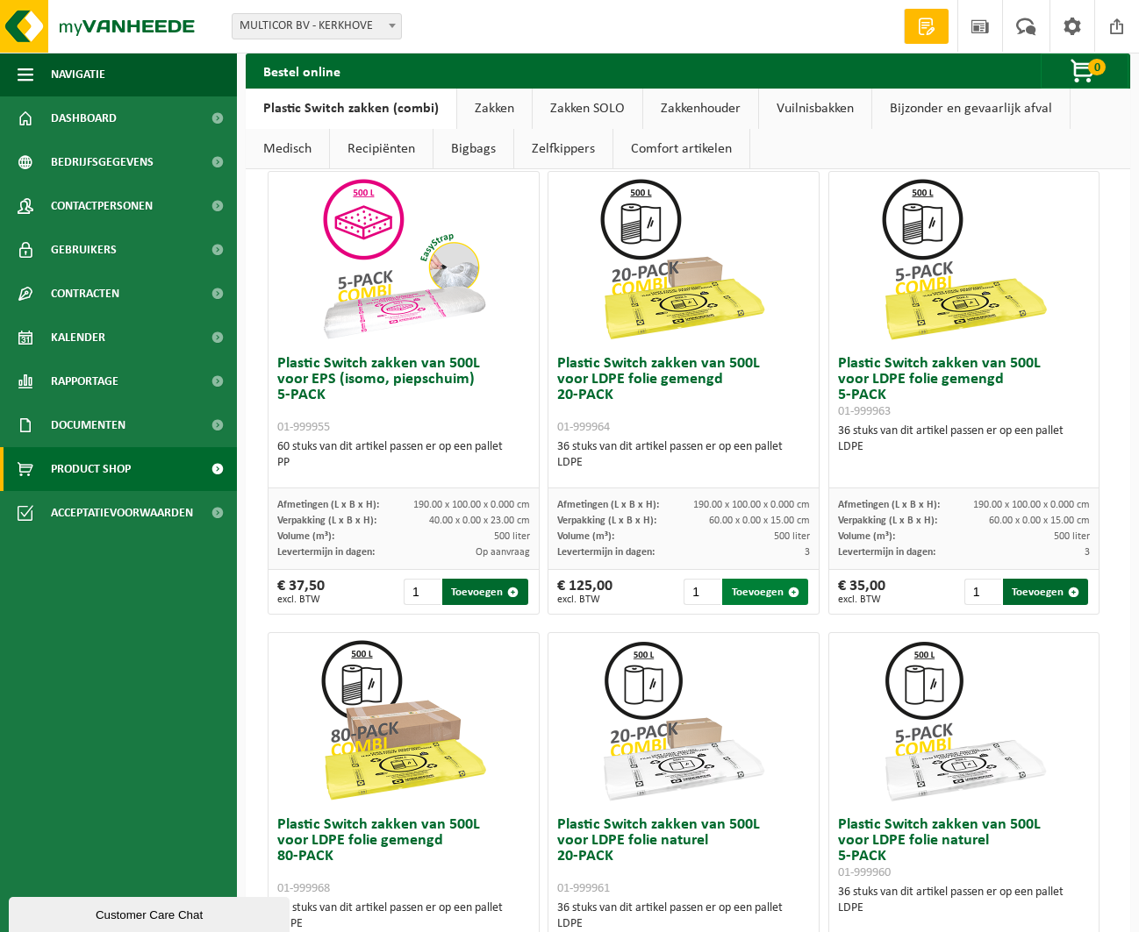
click at [764, 594] on button "Toevoegen" at bounding box center [765, 592] width 86 height 26
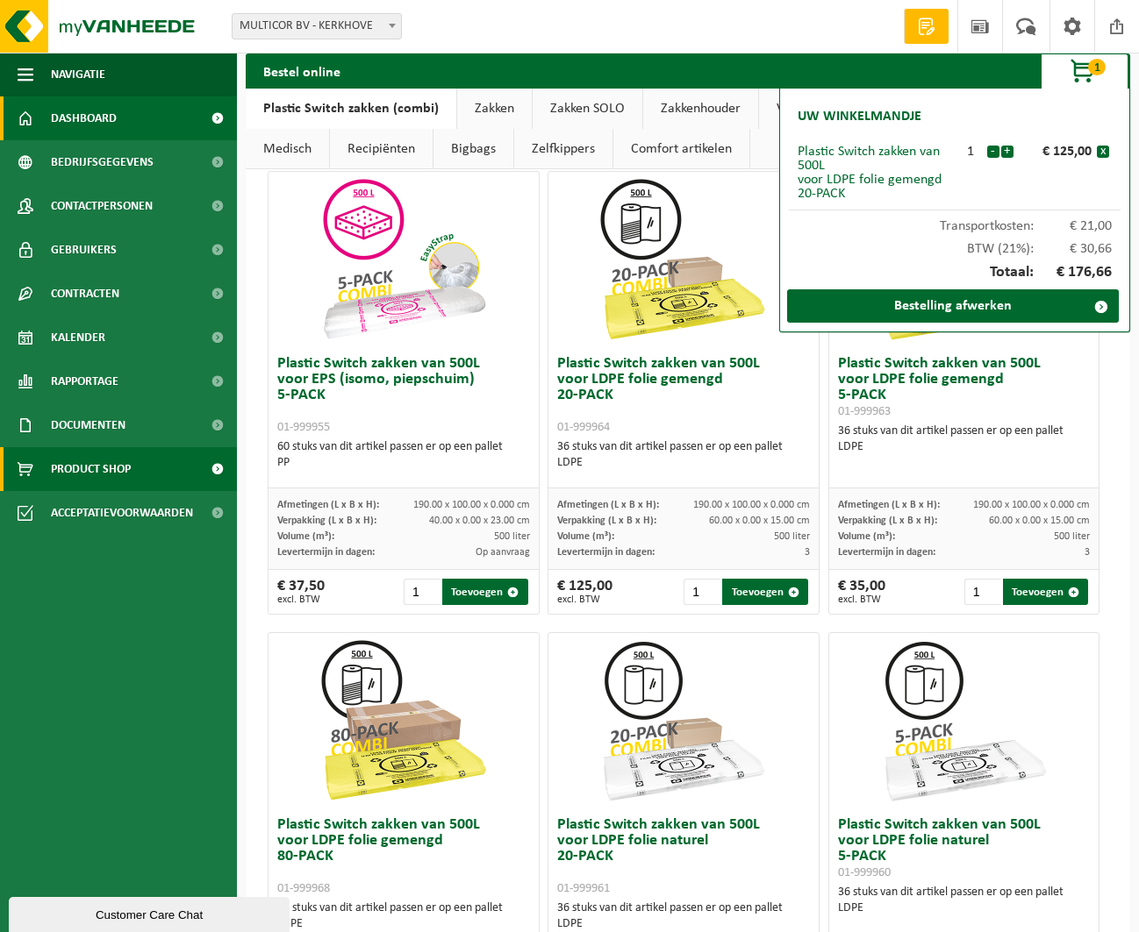
click at [66, 109] on span "Dashboard" at bounding box center [84, 118] width 66 height 44
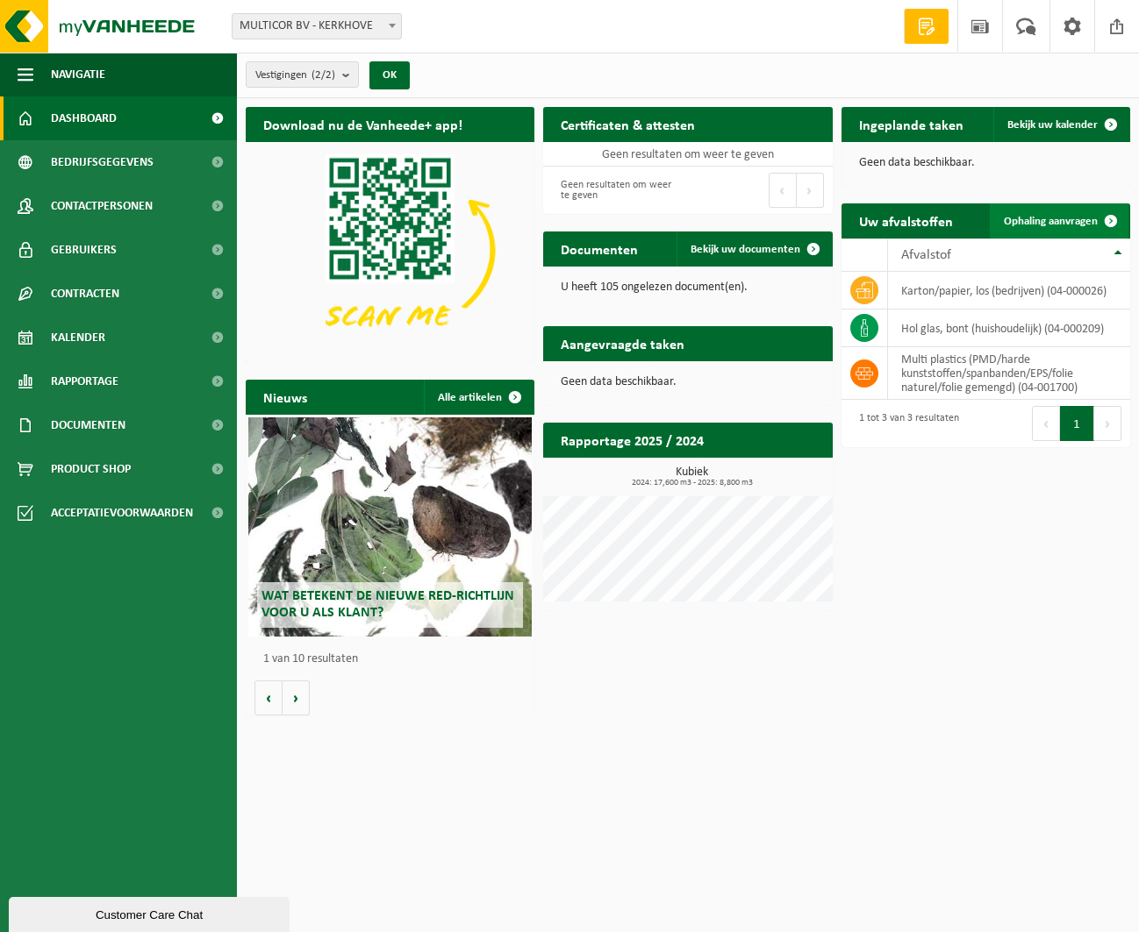
click at [1047, 211] on link "Ophaling aanvragen" at bounding box center [1058, 220] width 139 height 35
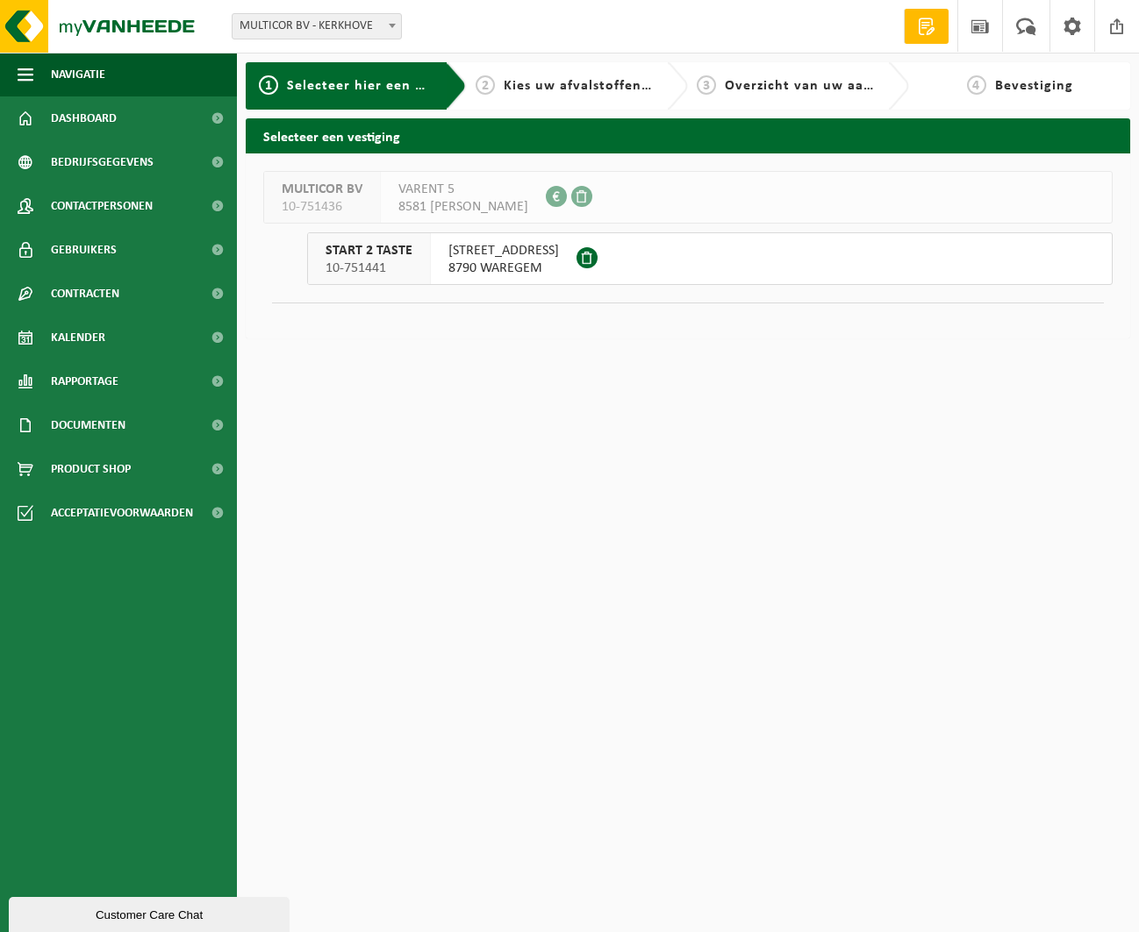
click at [479, 268] on span "8790 WAREGEM" at bounding box center [503, 269] width 111 height 18
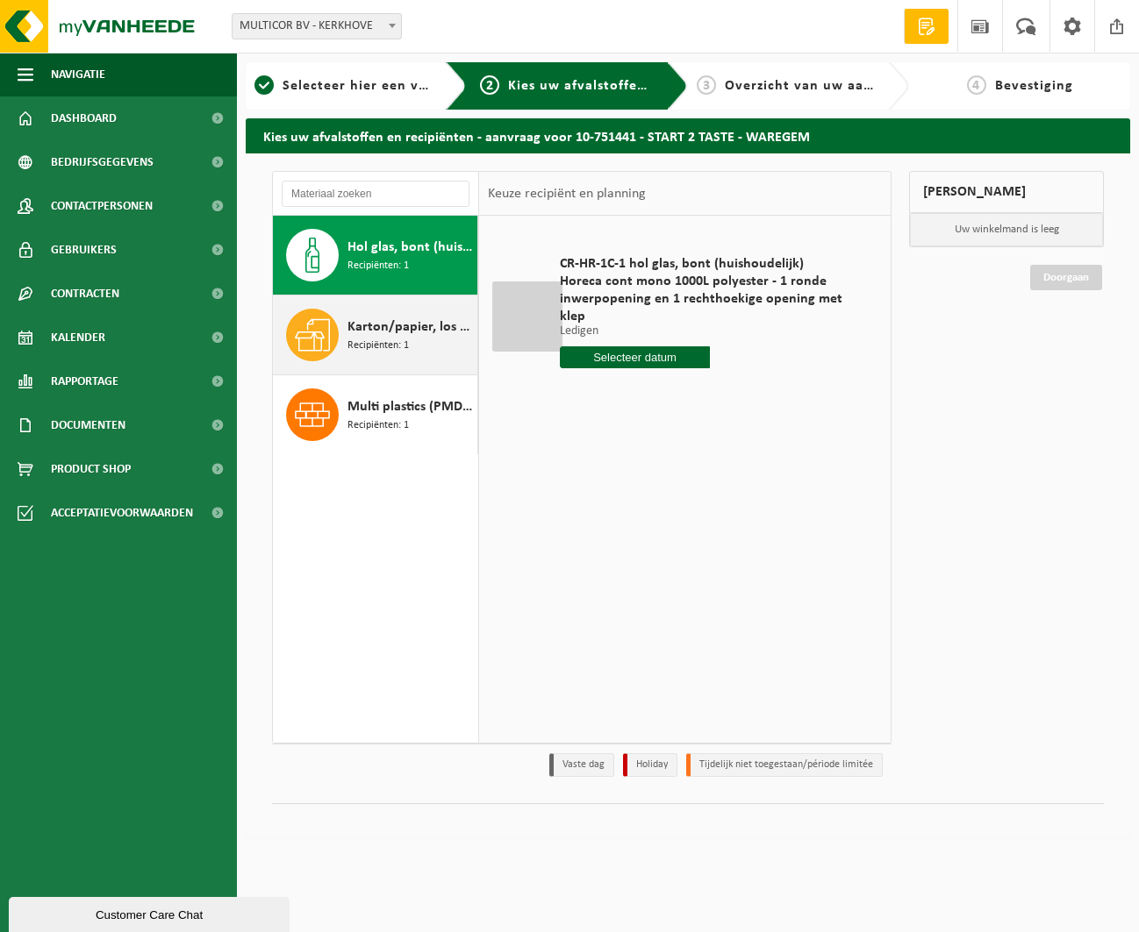
click at [359, 334] on span "Karton/papier, los (bedrijven)" at bounding box center [409, 327] width 125 height 21
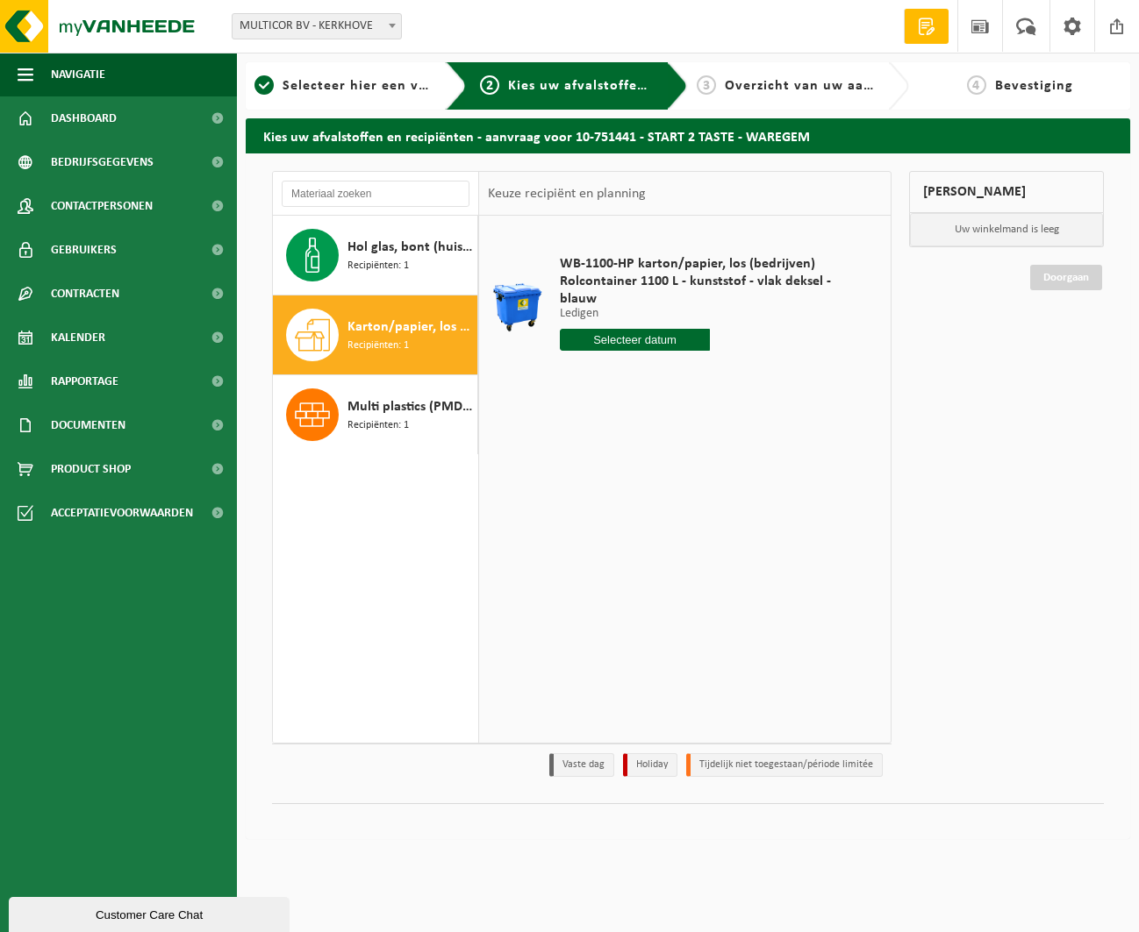
click at [635, 336] on input "text" at bounding box center [635, 340] width 150 height 22
click at [602, 497] on div "14" at bounding box center [606, 496] width 31 height 28
type input "Van 2025-10-14"
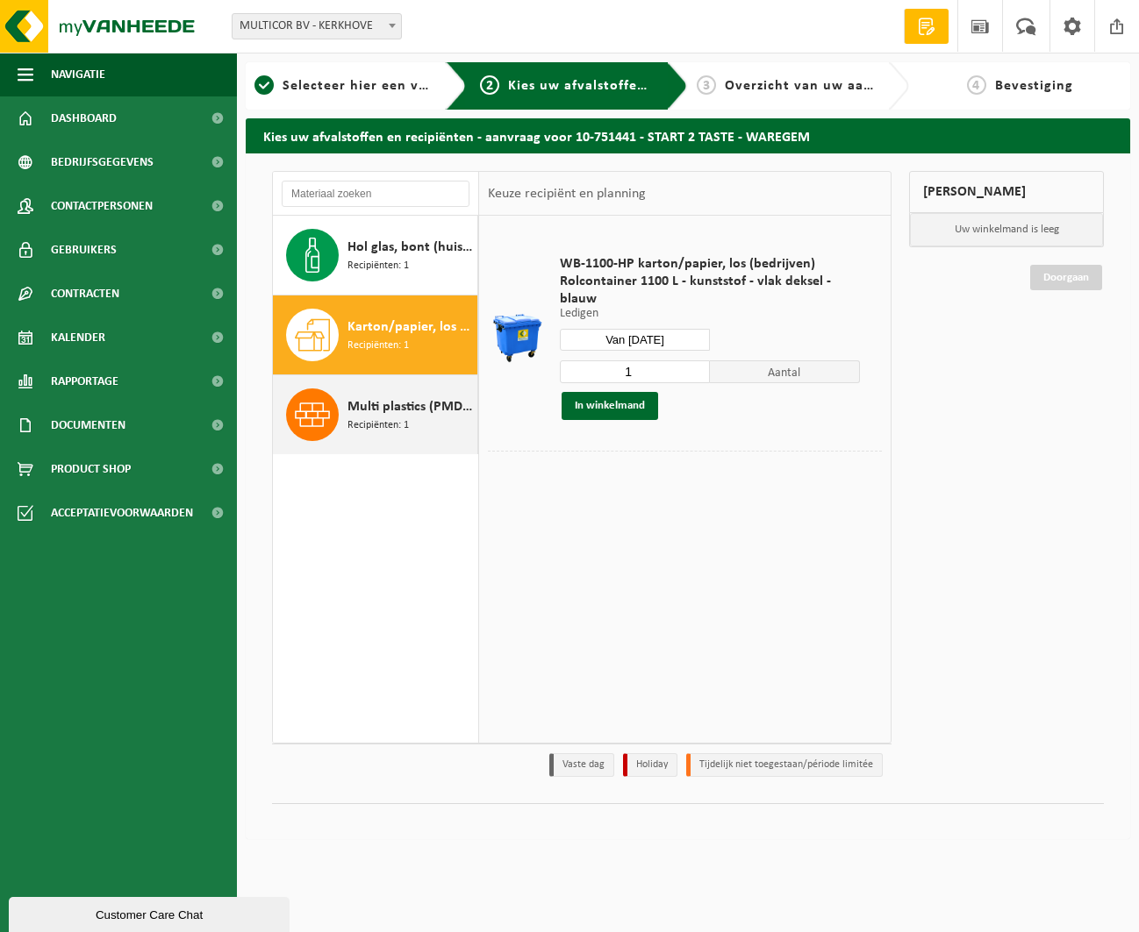
click at [371, 414] on span "Multi plastics (PMD/harde kunststoffen/spanbanden/EPS/folie naturel/folie gemen…" at bounding box center [409, 406] width 125 height 21
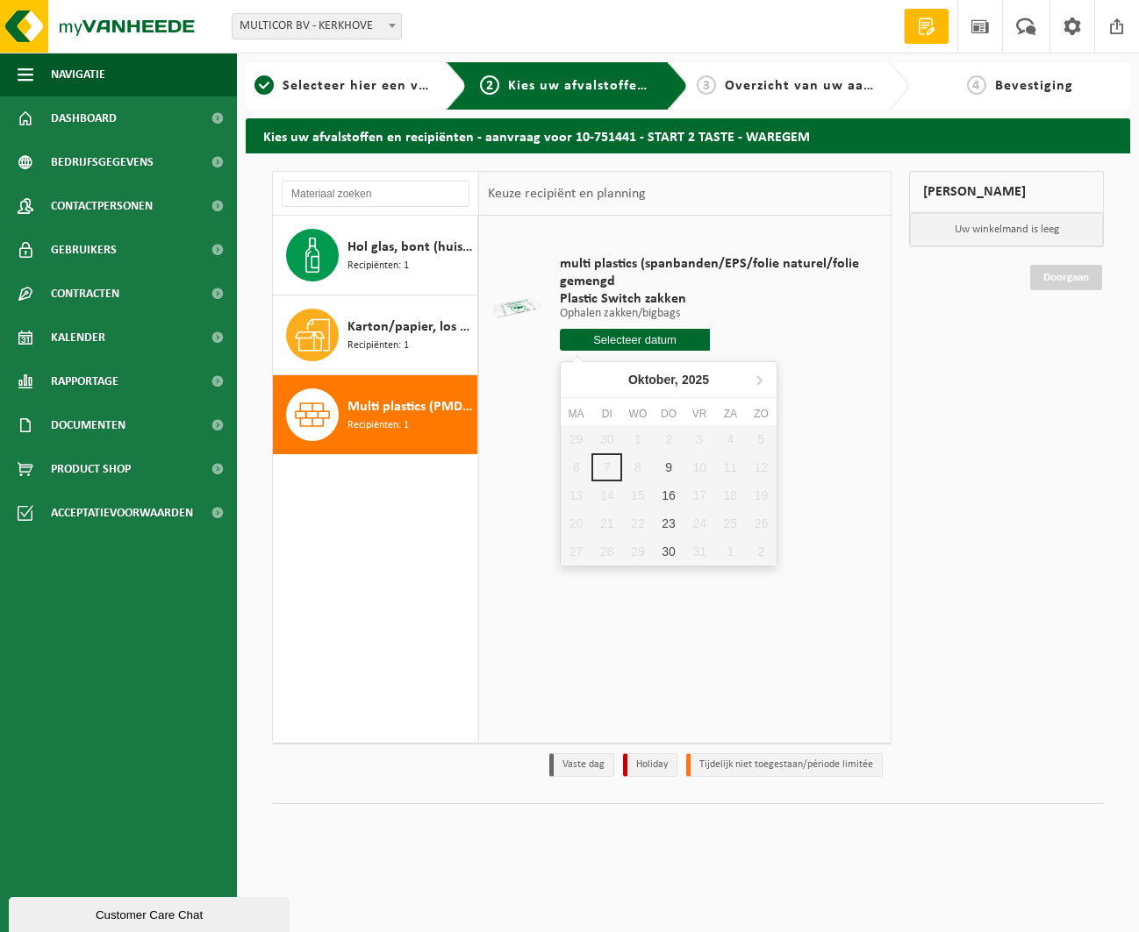
click at [602, 340] on input "text" at bounding box center [635, 340] width 150 height 22
click at [668, 471] on div "9" at bounding box center [668, 467] width 31 height 28
type input "Van [DATE]"
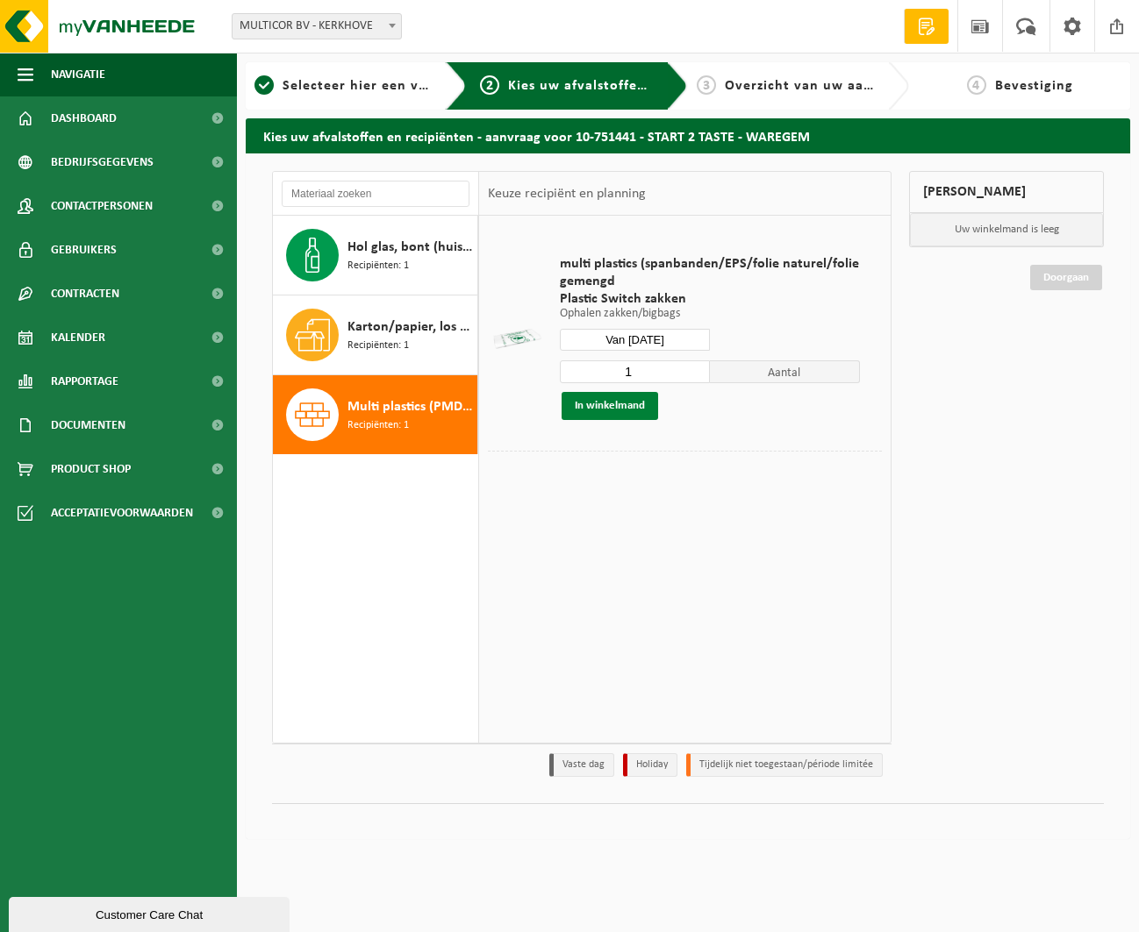
click at [614, 403] on button "In winkelmand" at bounding box center [609, 406] width 96 height 28
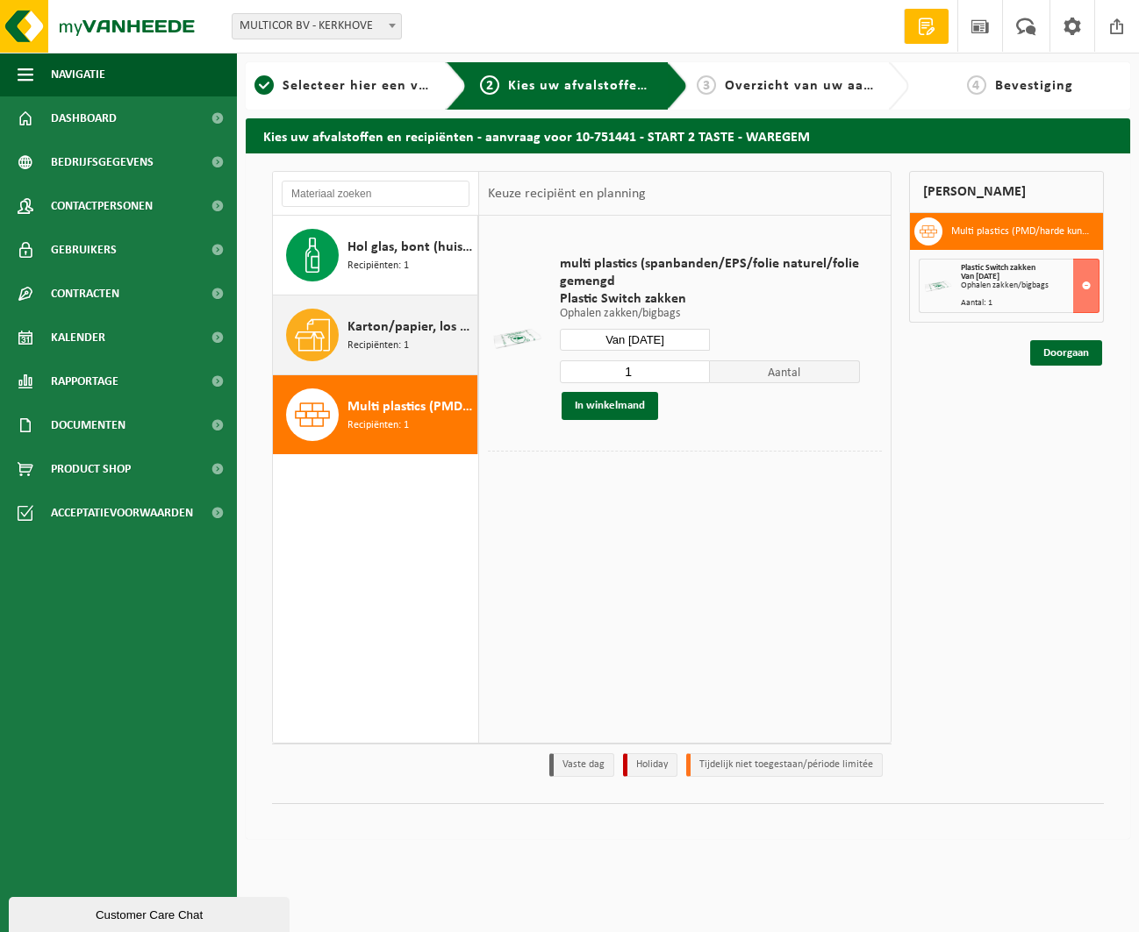
click at [399, 332] on span "Karton/papier, los (bedrijven)" at bounding box center [409, 327] width 125 height 21
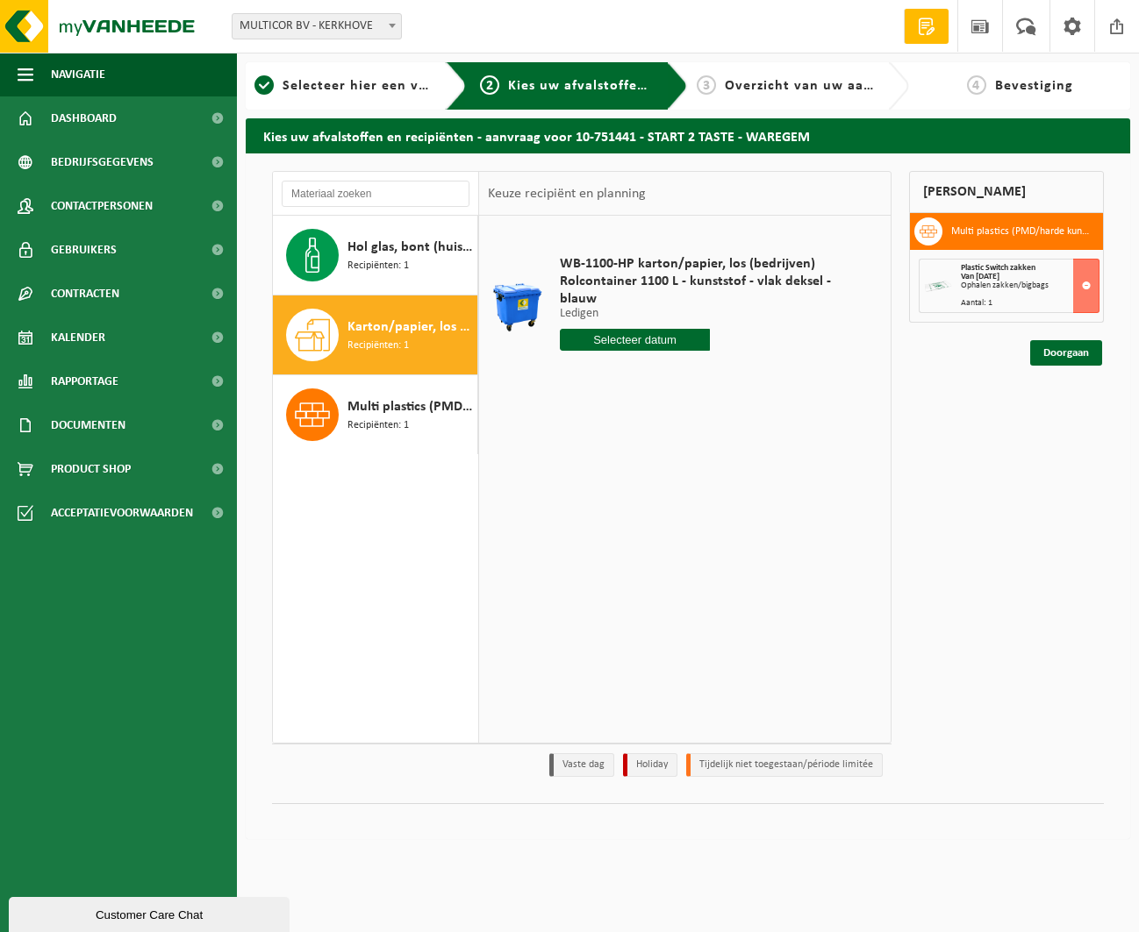
click at [614, 341] on input "text" at bounding box center [635, 340] width 150 height 22
click at [598, 491] on div "14" at bounding box center [606, 496] width 31 height 28
type input "Van 2025-10-14"
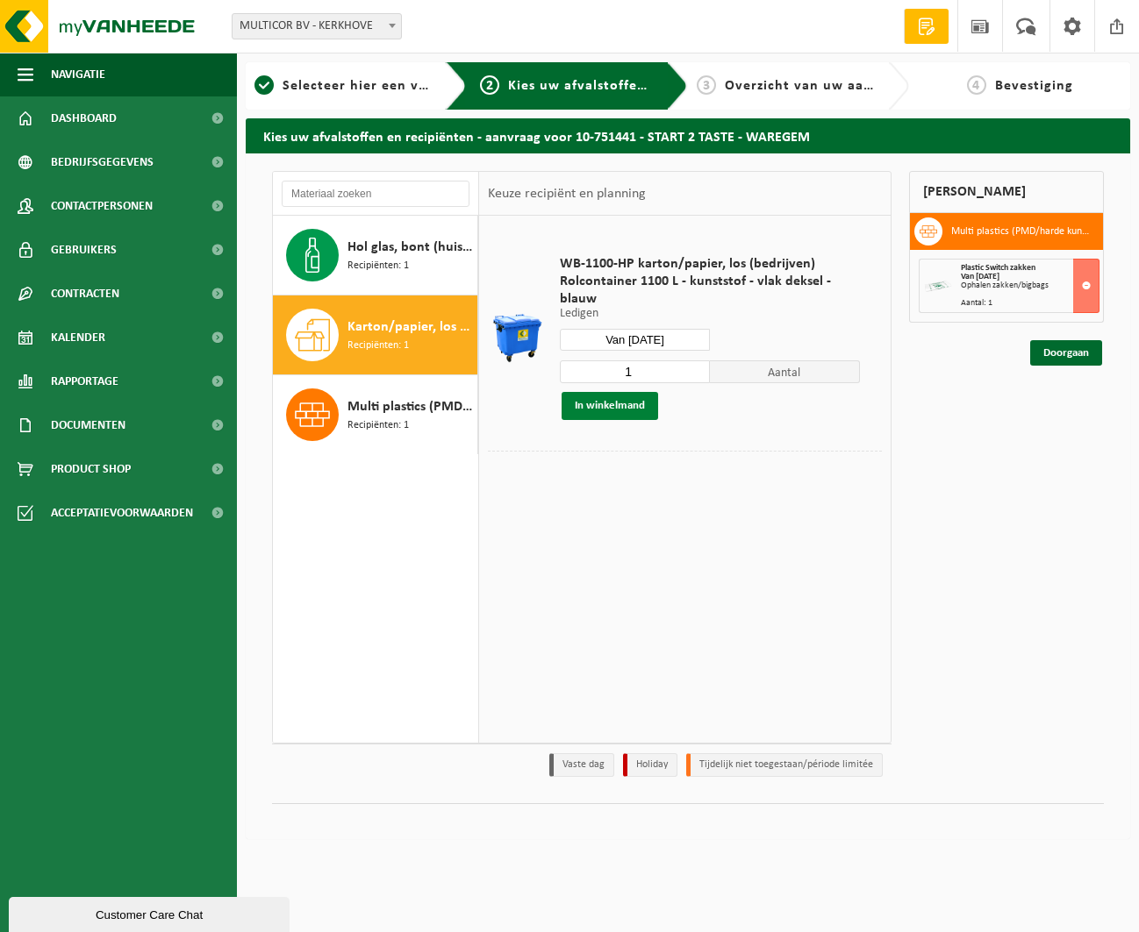
click at [601, 404] on button "In winkelmand" at bounding box center [609, 406] width 96 height 28
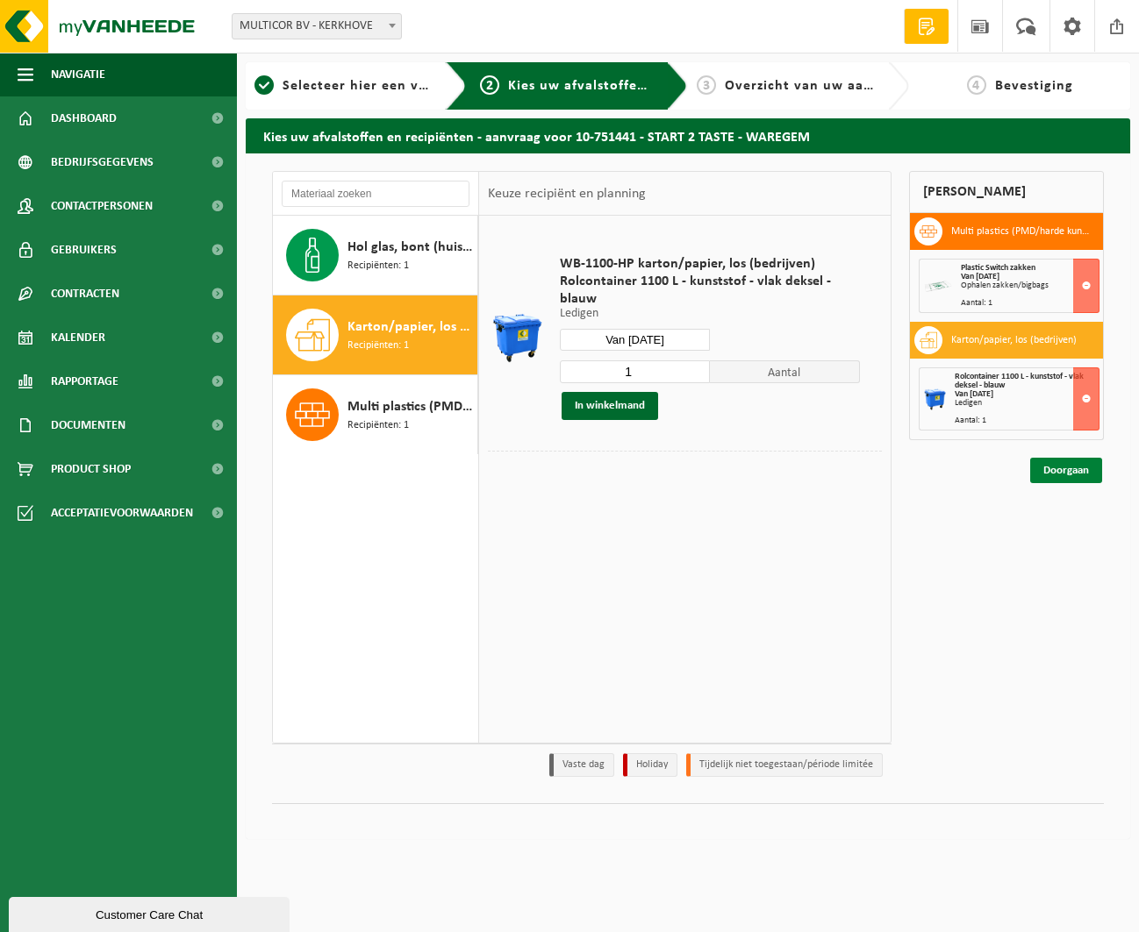
click at [1060, 475] on link "Doorgaan" at bounding box center [1066, 470] width 72 height 25
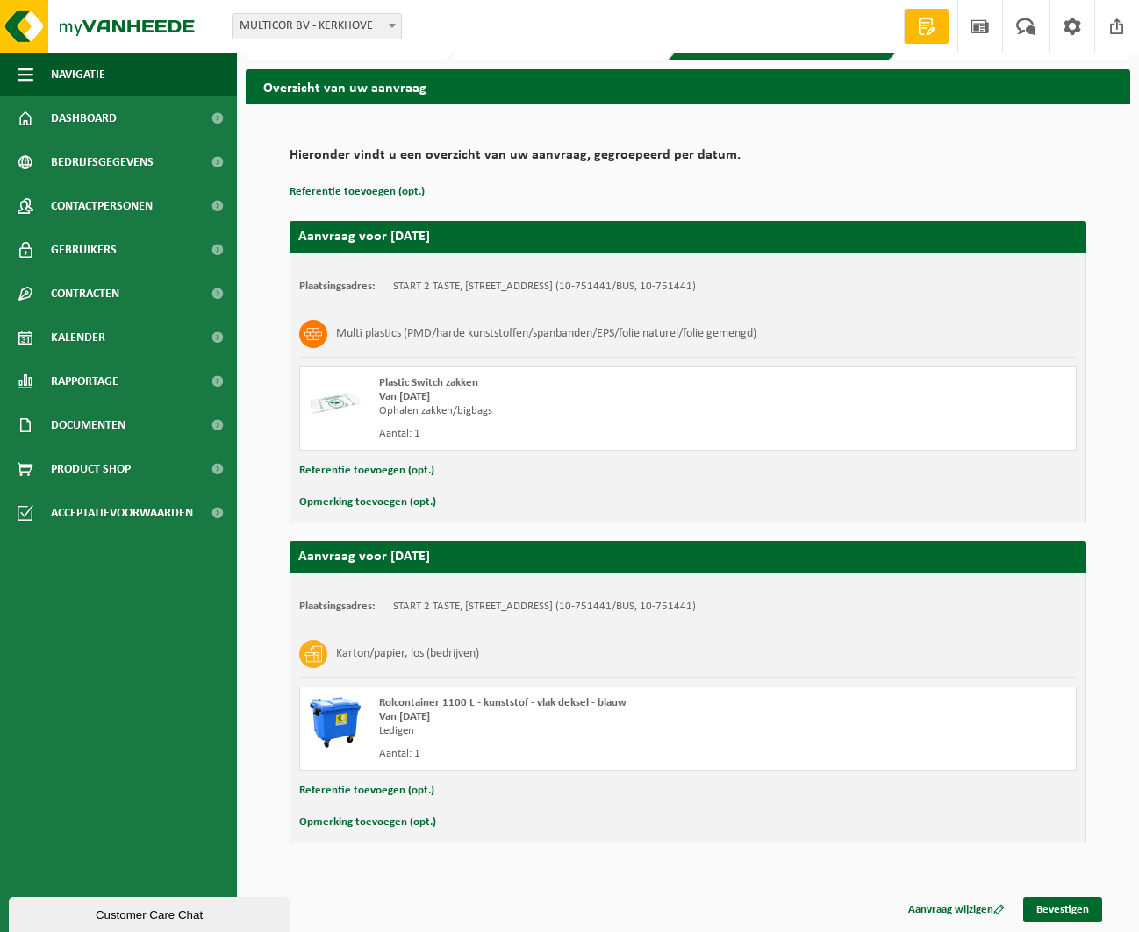
scroll to position [49, 0]
click at [1064, 900] on link "Bevestigen" at bounding box center [1062, 909] width 79 height 25
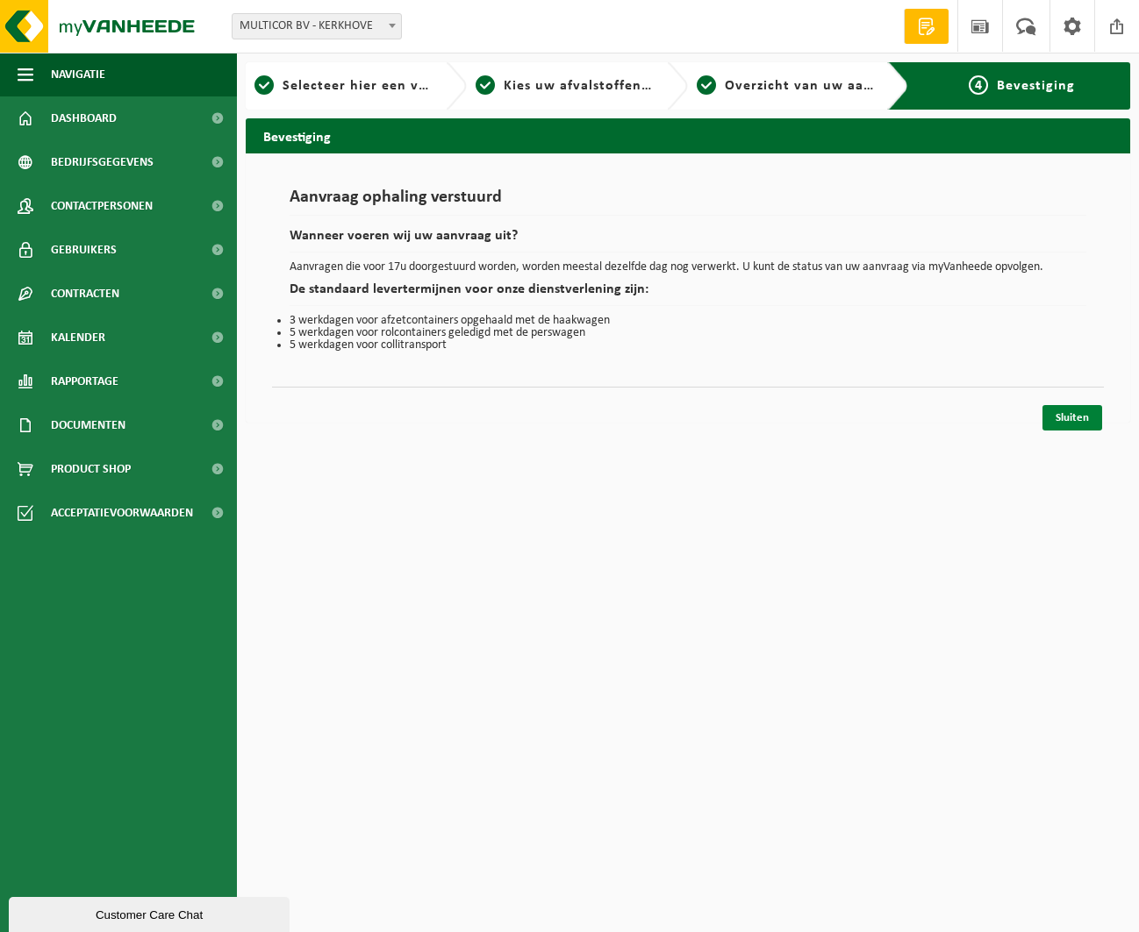
click at [1074, 412] on link "Sluiten" at bounding box center [1072, 417] width 60 height 25
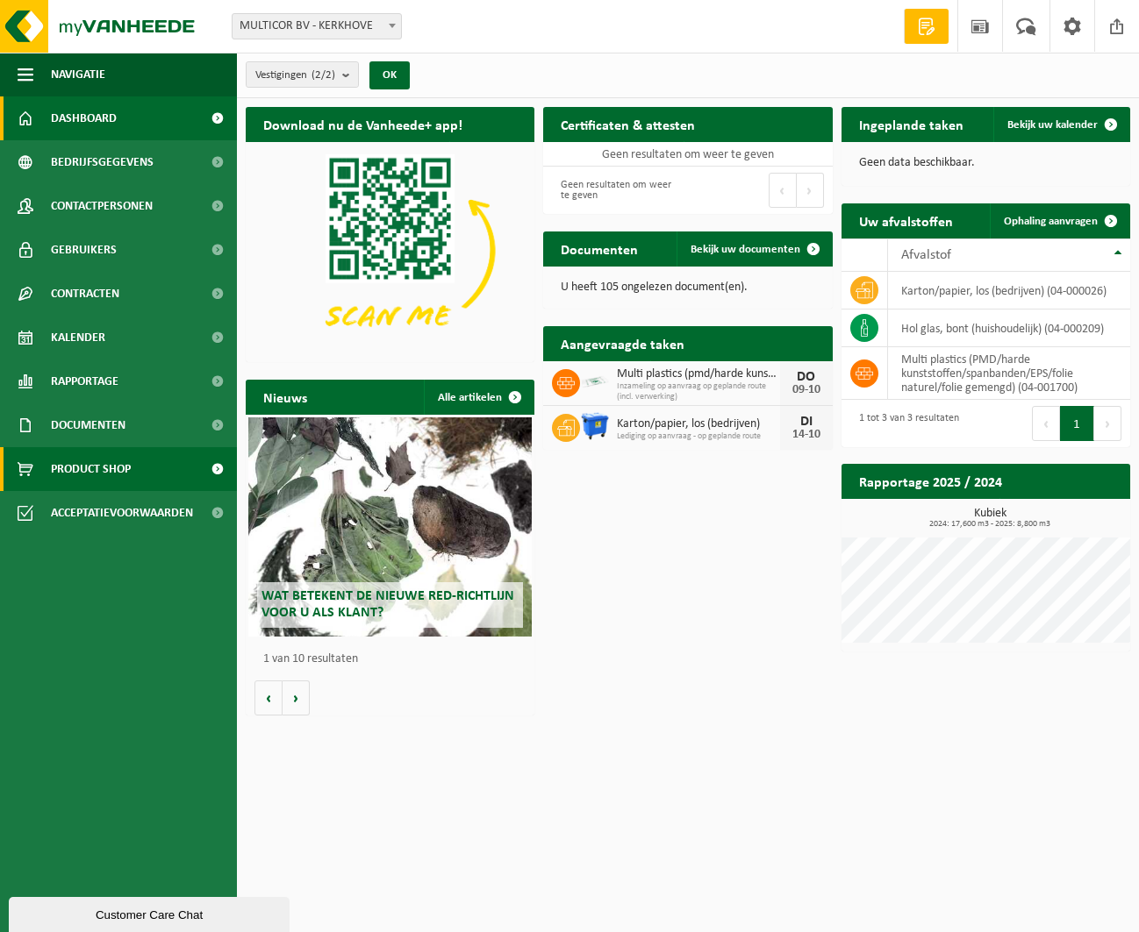
click at [95, 465] on span "Product Shop" at bounding box center [91, 469] width 80 height 44
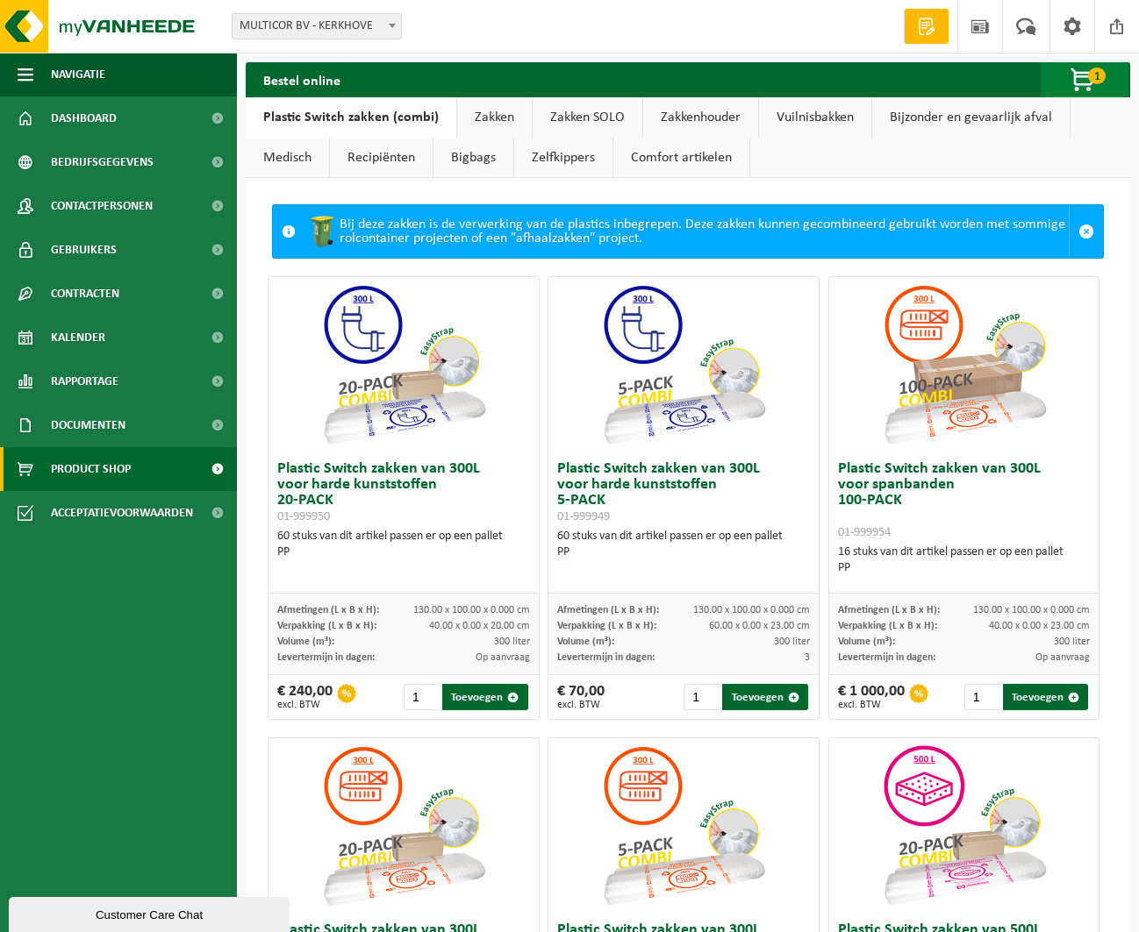
click at [1075, 80] on span "button" at bounding box center [1083, 80] width 88 height 35
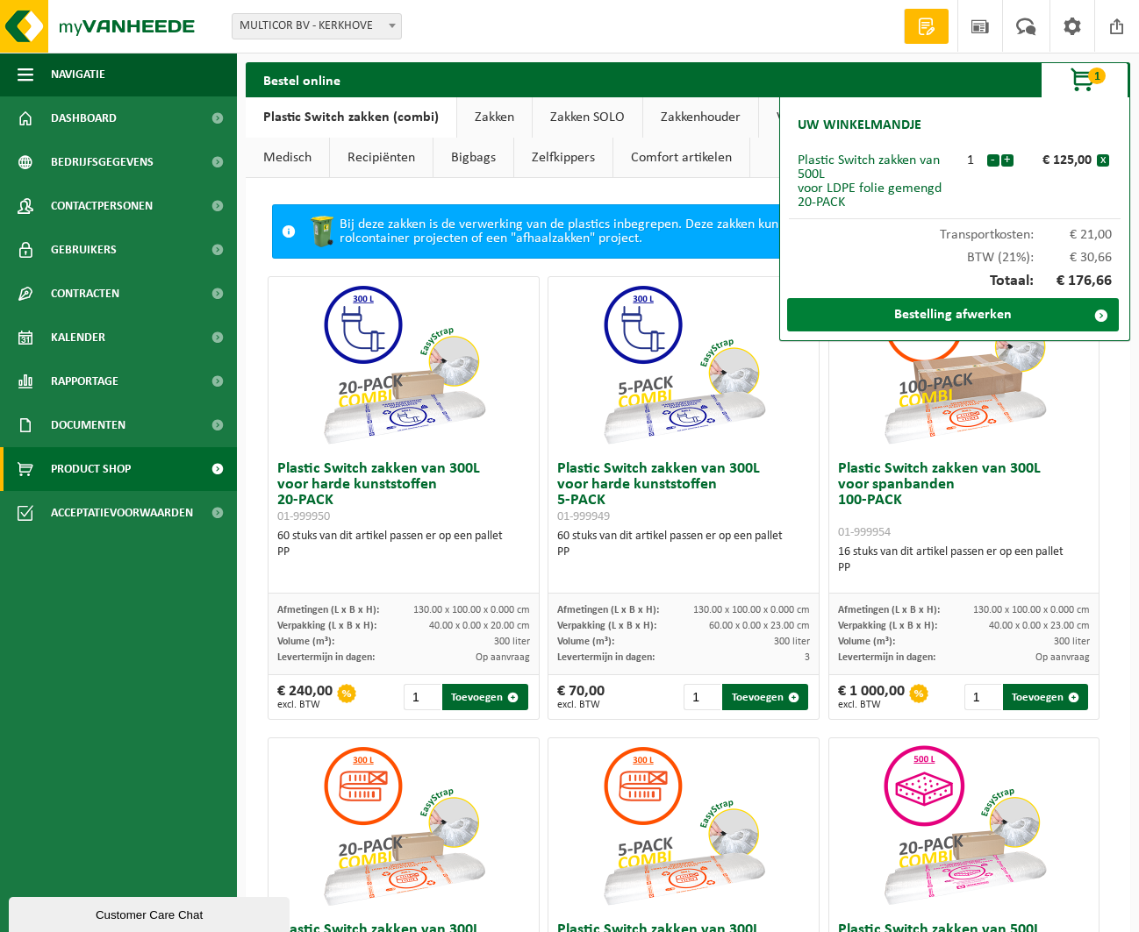
click at [952, 314] on link "Bestelling afwerken" at bounding box center [953, 314] width 332 height 33
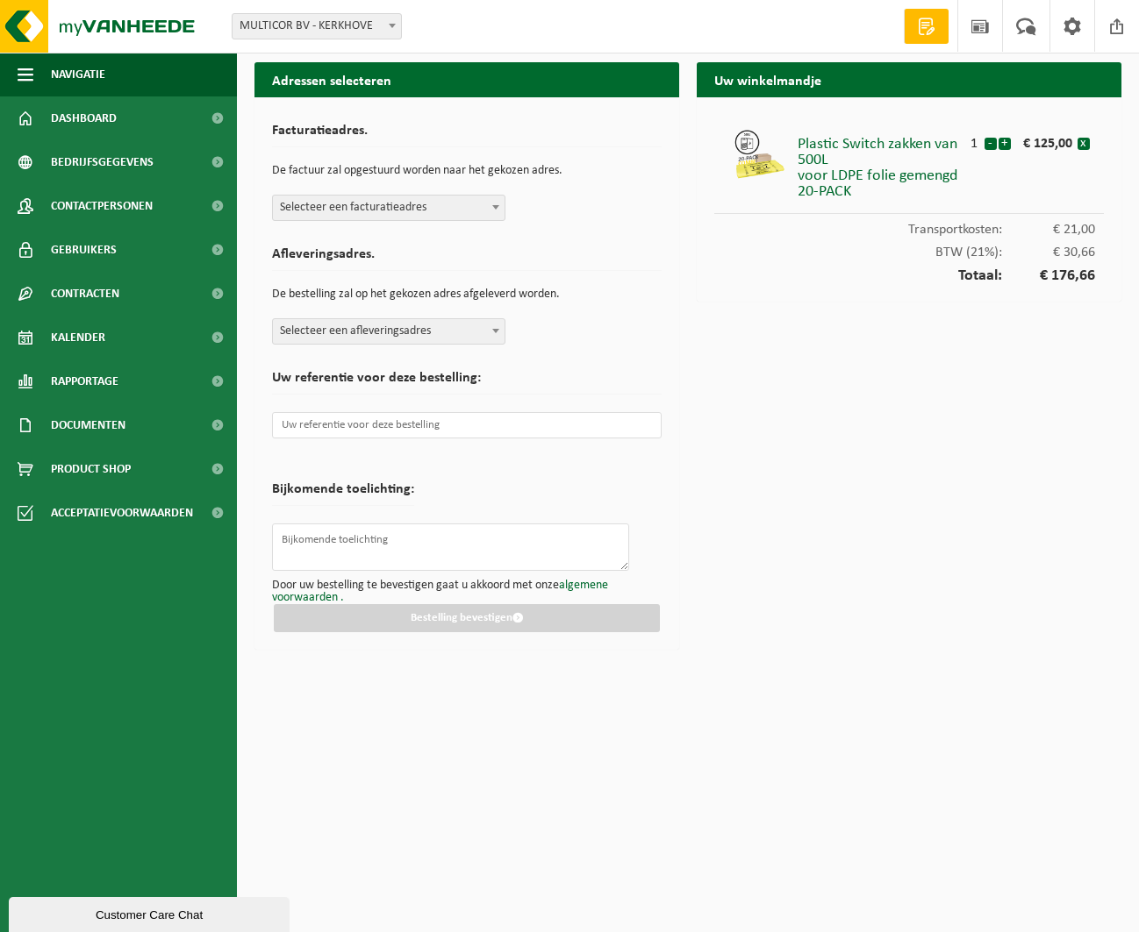
click at [331, 207] on span "Selecteer een facturatieadres" at bounding box center [389, 208] width 232 height 25
select select "8537"
click at [314, 334] on span "Selecteer een afleveringsadres" at bounding box center [389, 331] width 232 height 25
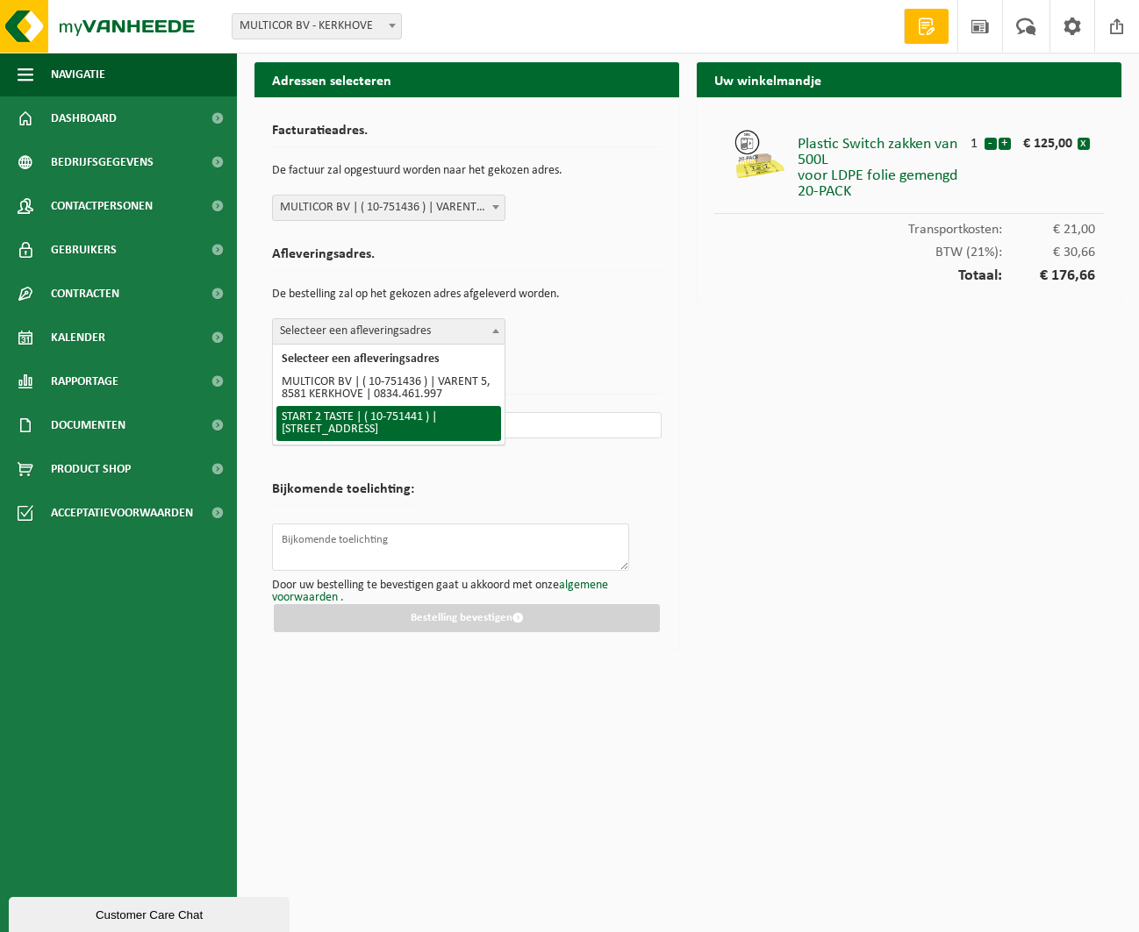
select select "8538"
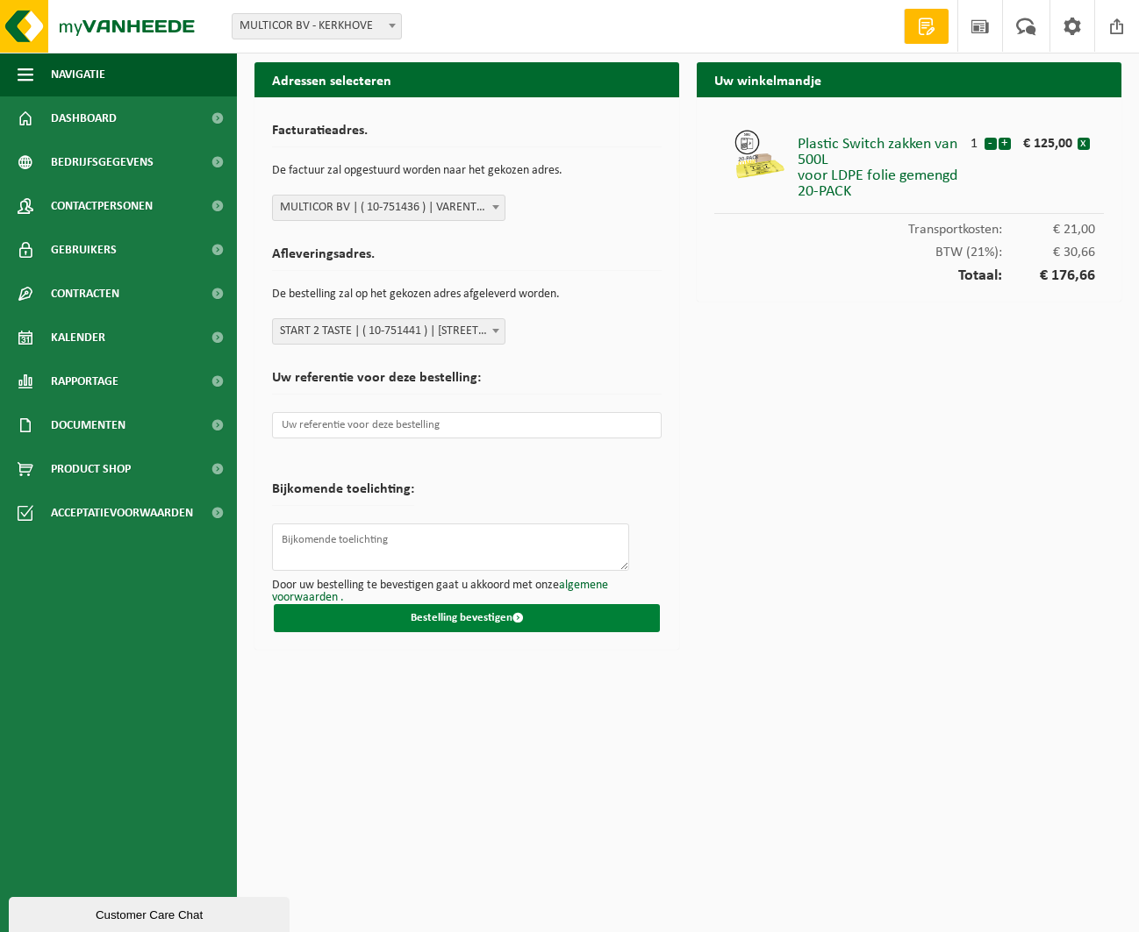
click at [459, 611] on button "Bestelling bevestigen" at bounding box center [467, 618] width 386 height 28
